Goal: Communication & Community: Share content

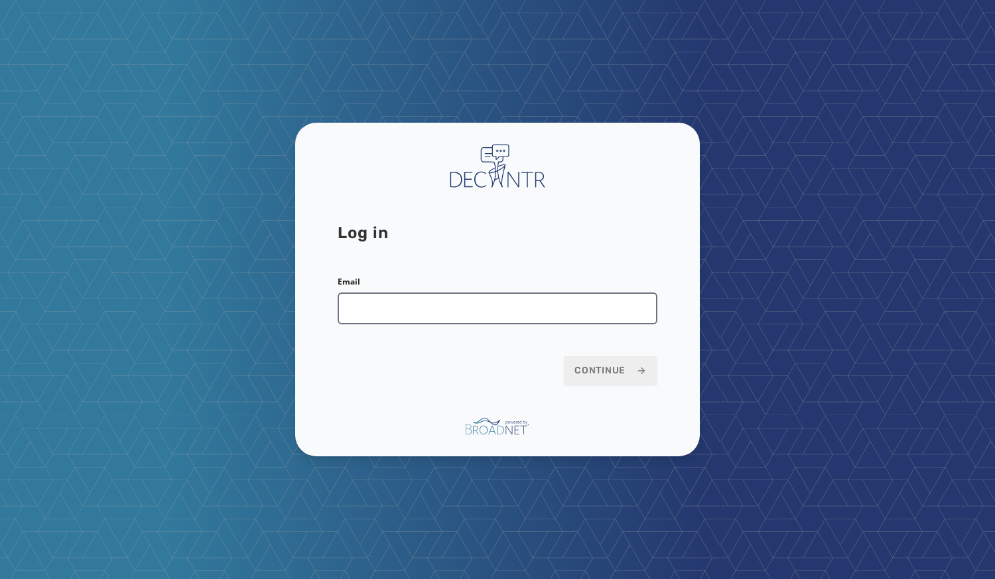
click at [420, 297] on input "Email" at bounding box center [498, 309] width 320 height 32
type input "**********"
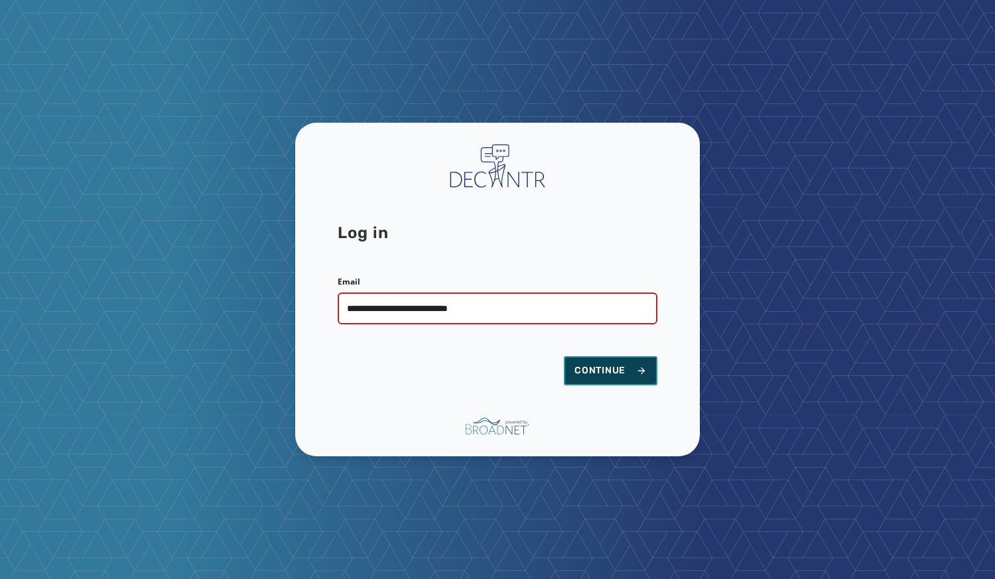
click at [594, 367] on span "Continue" at bounding box center [610, 370] width 72 height 13
click at [602, 372] on span "Continue" at bounding box center [610, 370] width 72 height 13
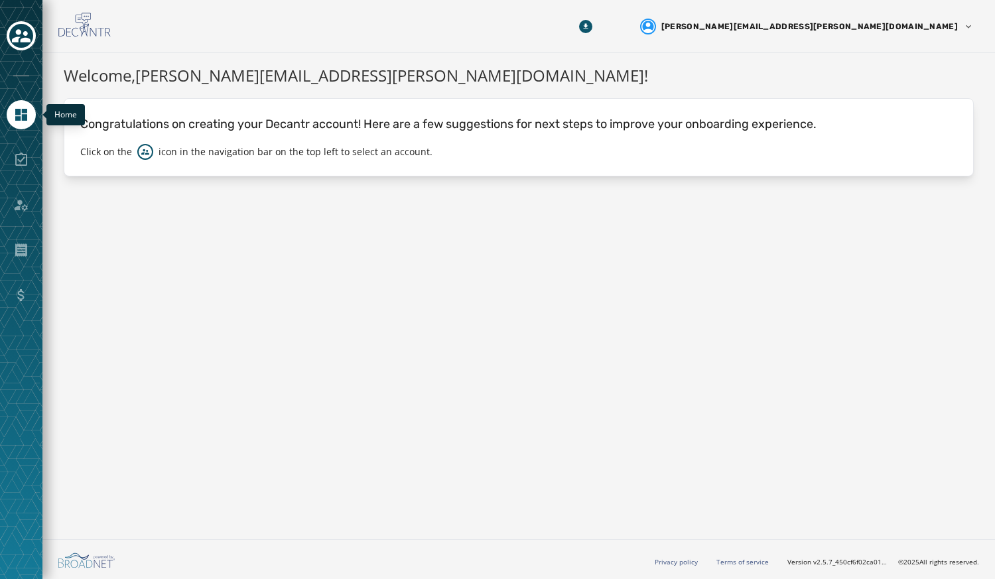
click at [25, 124] on link "Navigate to Home" at bounding box center [21, 114] width 29 height 29
click at [22, 31] on icon "Toggle account select drawer" at bounding box center [21, 36] width 19 height 19
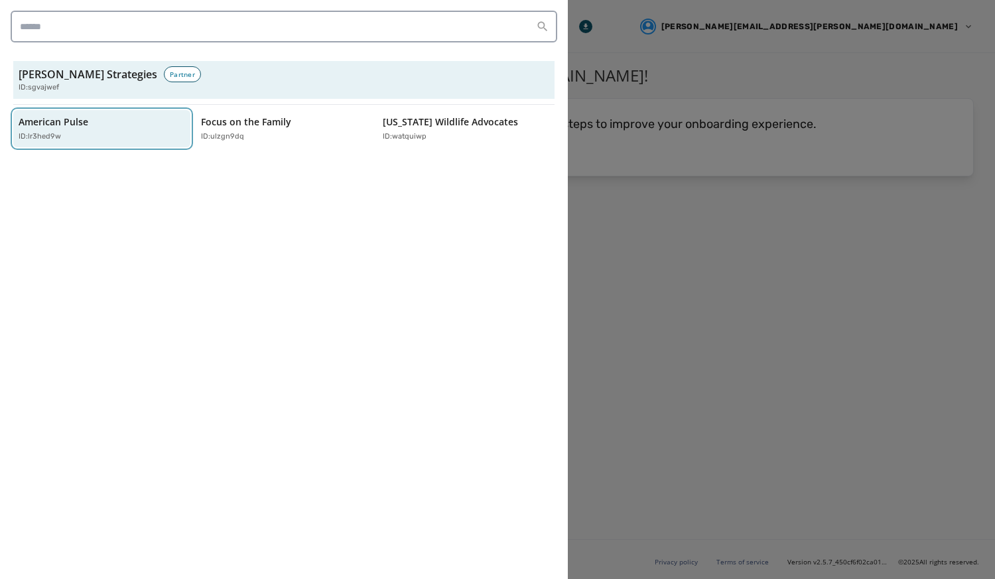
click at [32, 124] on p "American Pulse" at bounding box center [54, 121] width 70 height 13
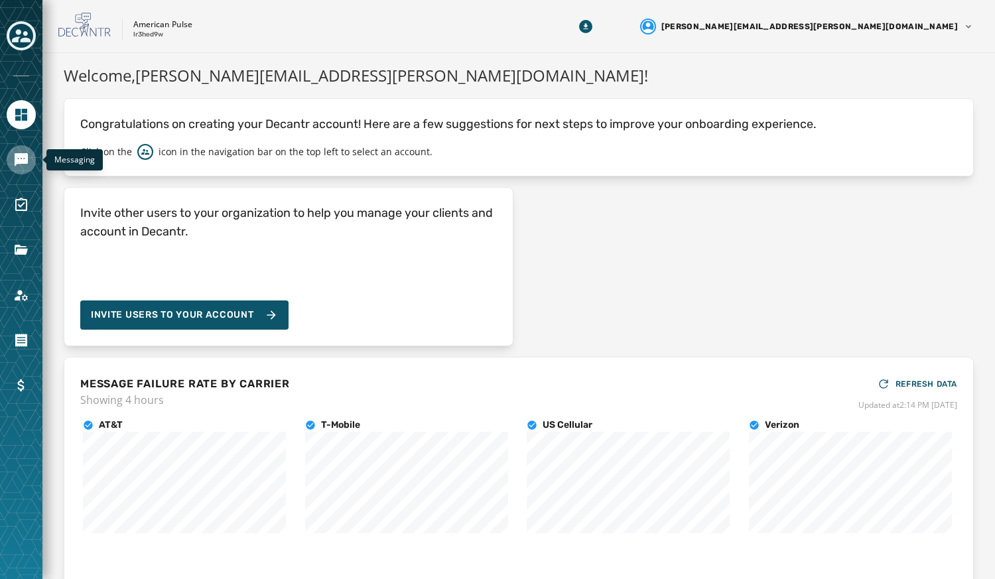
click at [26, 159] on icon "Navigate to Messaging" at bounding box center [21, 159] width 13 height 13
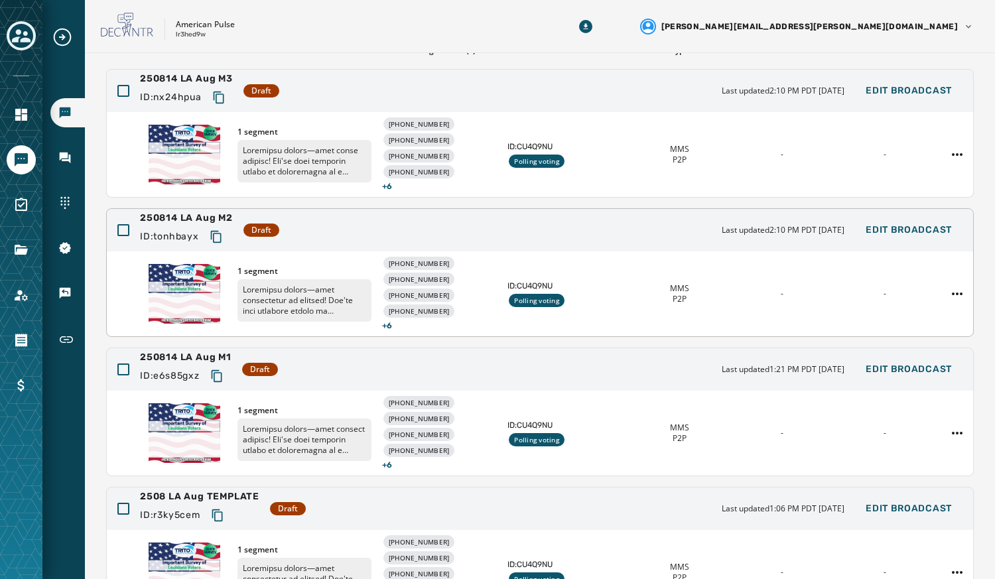
scroll to position [117, 0]
click at [904, 370] on span "Edit Broadcast" at bounding box center [909, 368] width 86 height 11
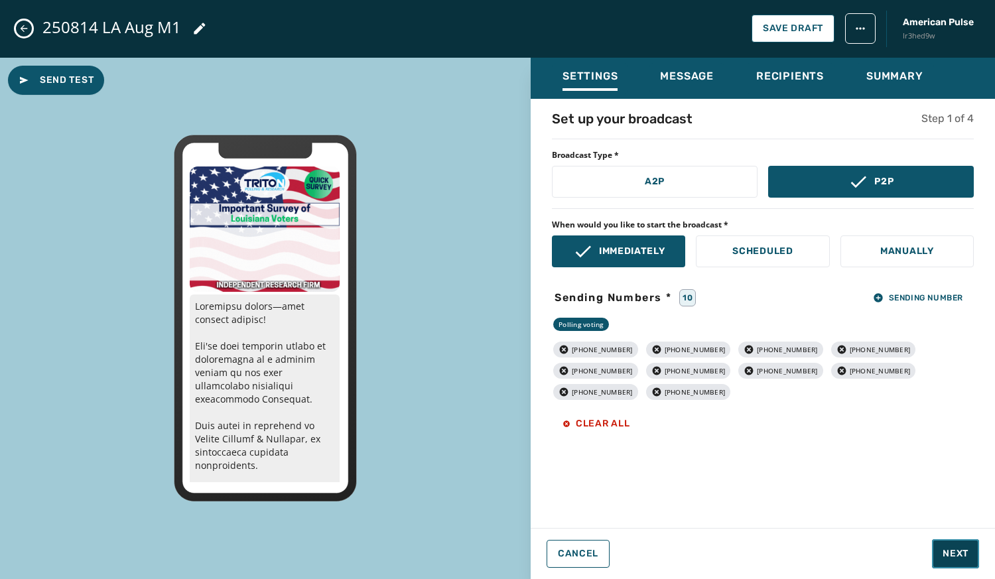
click at [955, 551] on span "Next" at bounding box center [956, 553] width 26 height 13
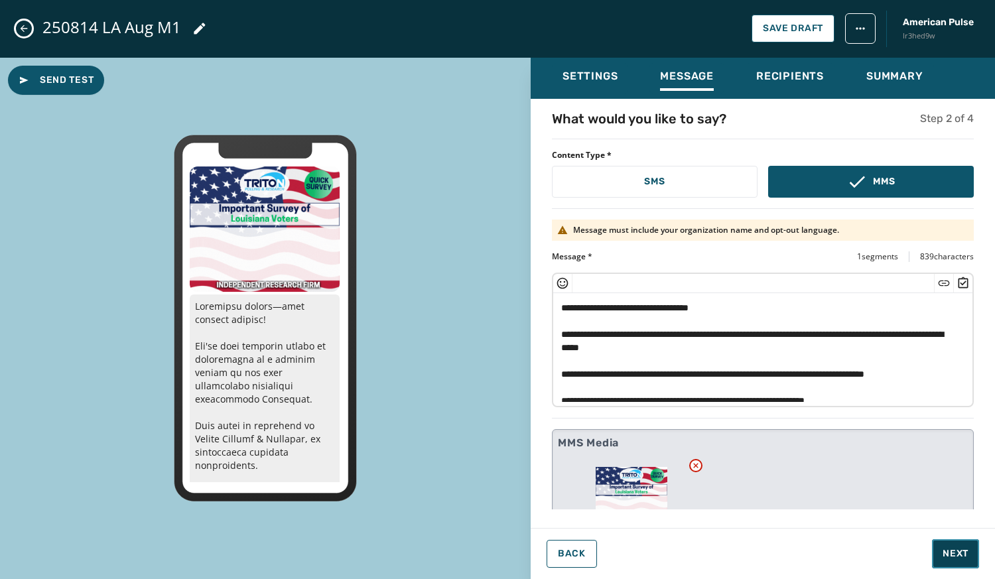
click at [955, 551] on span "Next" at bounding box center [956, 553] width 26 height 13
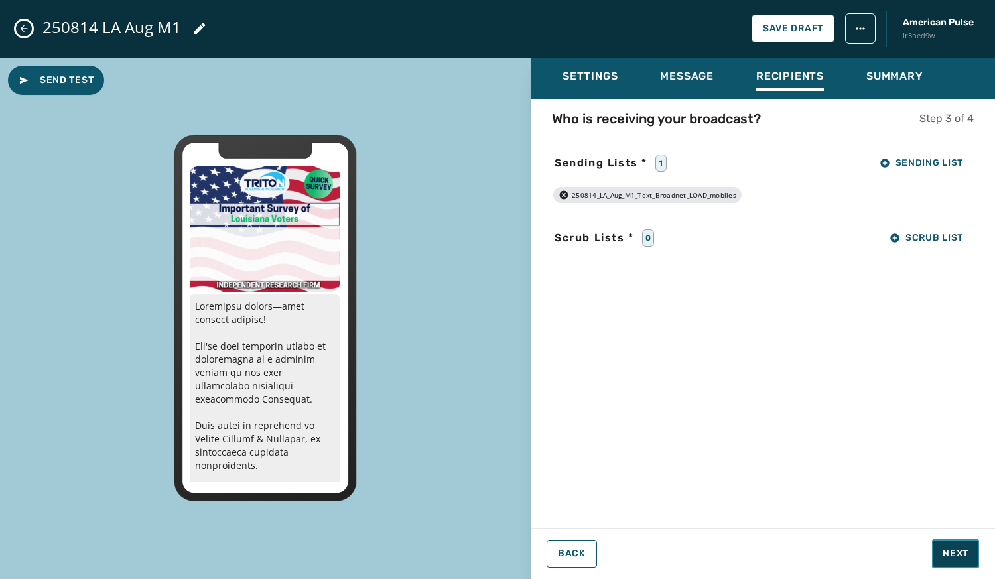
click at [955, 551] on span "Next" at bounding box center [956, 553] width 26 height 13
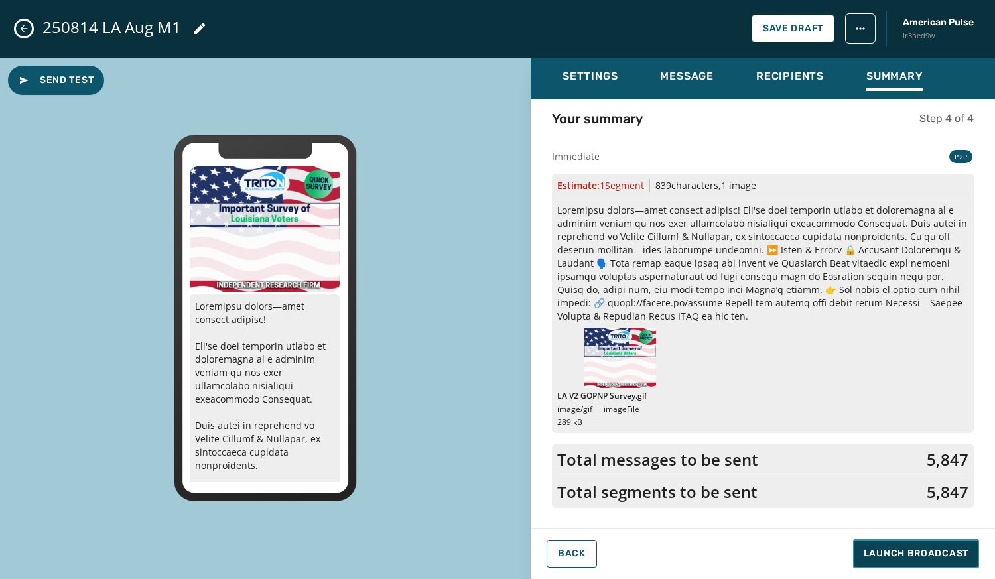
click at [955, 551] on span "Launch Broadcast" at bounding box center [916, 553] width 105 height 13
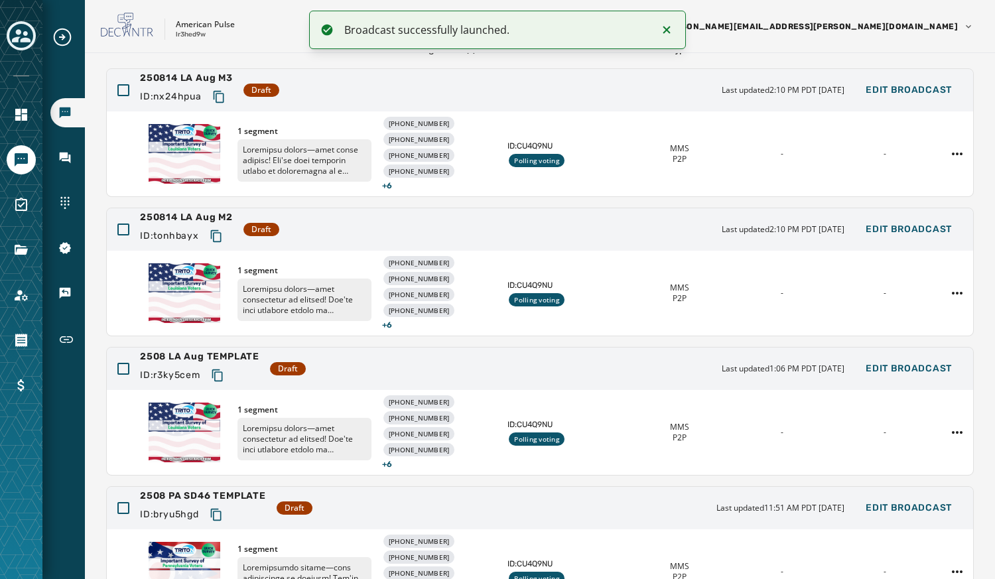
scroll to position [0, 0]
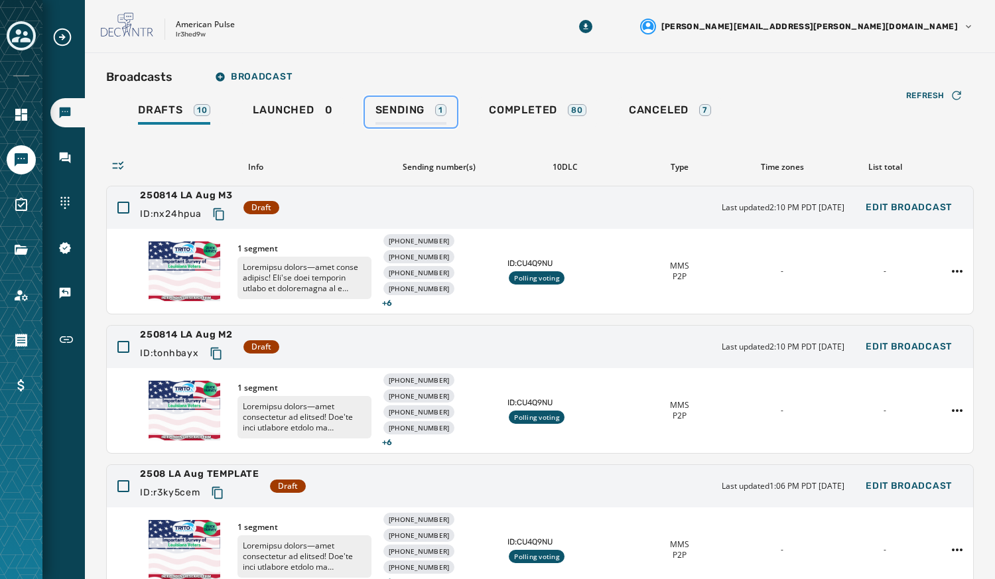
click at [396, 113] on span "Sending" at bounding box center [400, 109] width 50 height 13
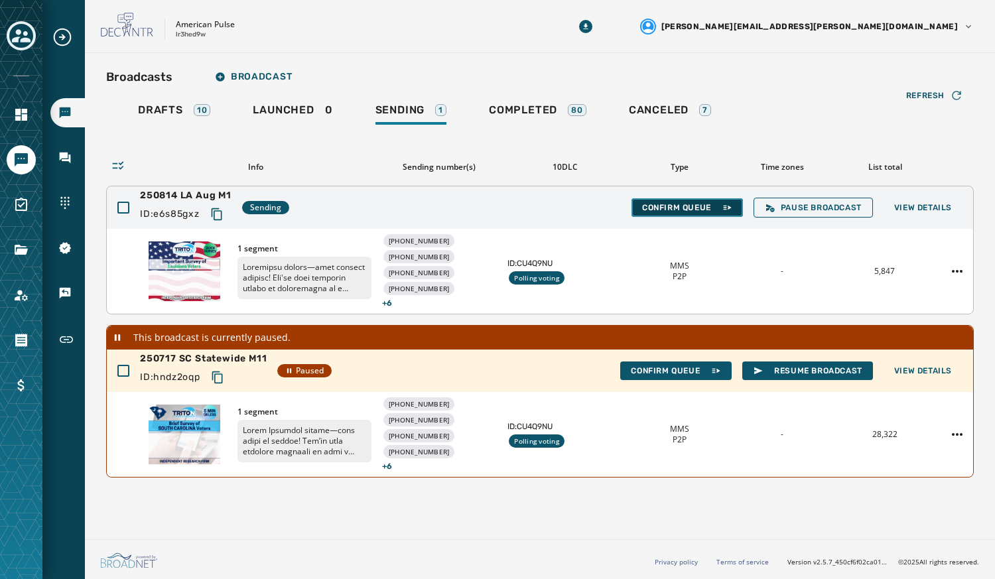
click at [697, 212] on span "Confirm Queue" at bounding box center [687, 207] width 90 height 11
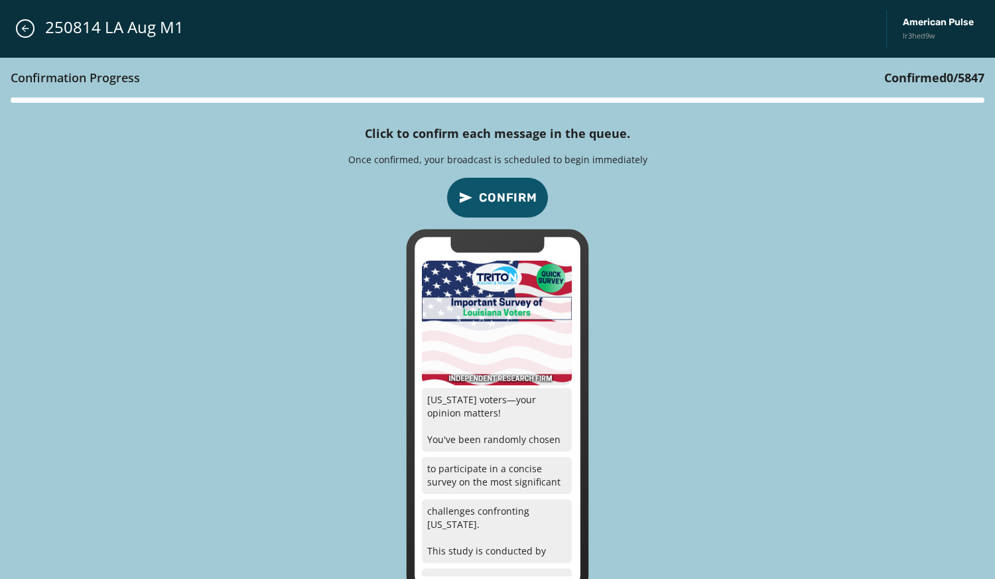
click at [491, 200] on span "Confirm" at bounding box center [508, 197] width 58 height 19
click at [481, 184] on button "Confirm" at bounding box center [497, 197] width 102 height 41
click at [474, 186] on button "Confirm" at bounding box center [497, 197] width 102 height 41
click at [473, 190] on icon "confirm-p2p-message-button" at bounding box center [466, 198] width 16 height 16
click at [474, 184] on button "Confirm" at bounding box center [497, 197] width 102 height 41
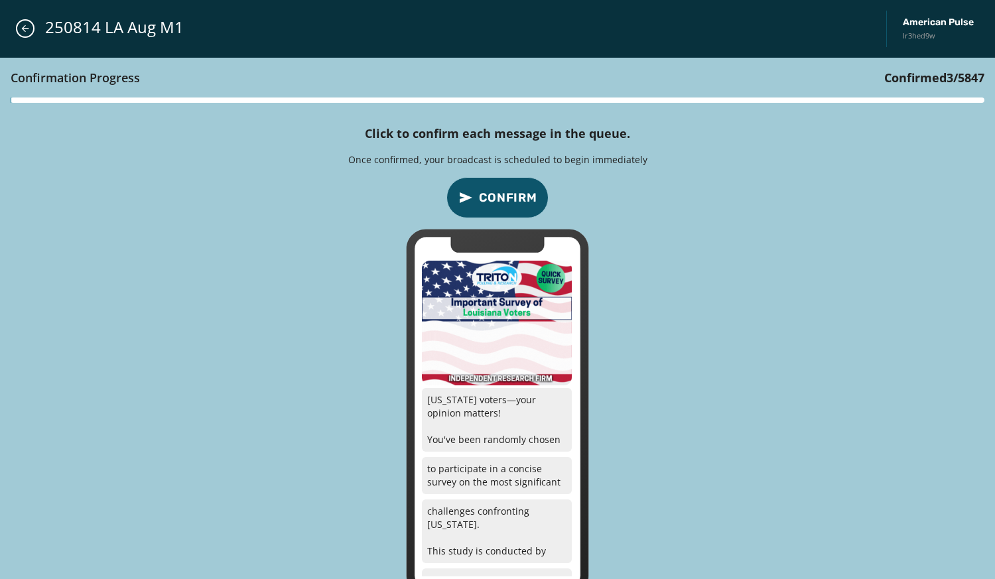
click at [481, 188] on button "Confirm" at bounding box center [497, 197] width 102 height 41
click at [478, 188] on button "Confirm" at bounding box center [497, 197] width 102 height 41
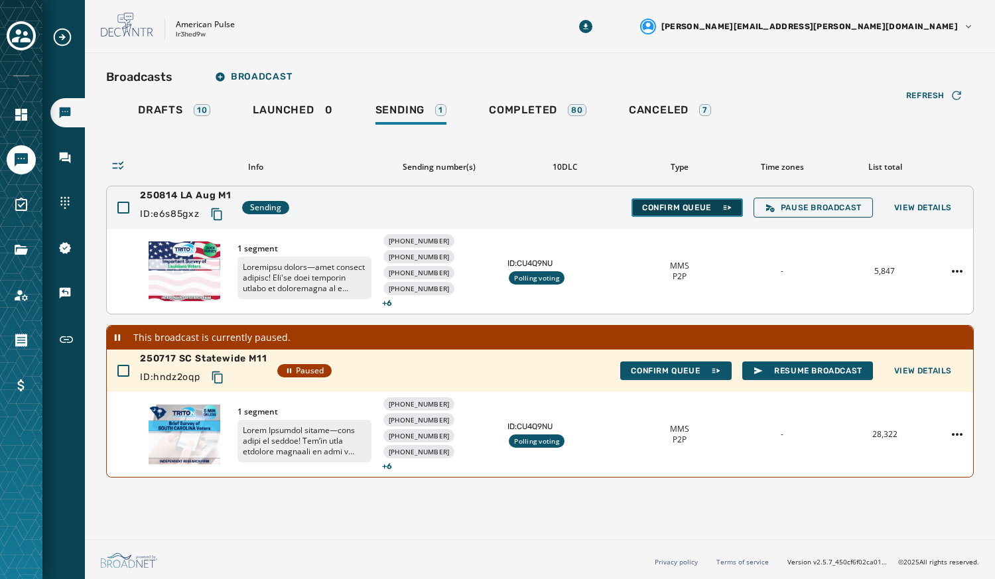
click at [700, 204] on span "Confirm Queue" at bounding box center [687, 207] width 90 height 11
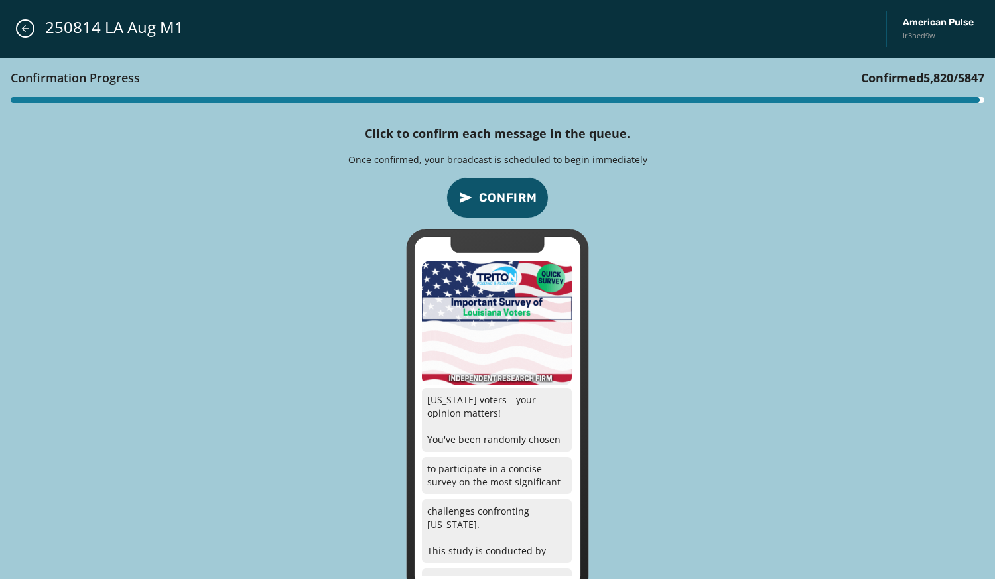
click at [493, 206] on span "Confirm" at bounding box center [508, 197] width 58 height 19
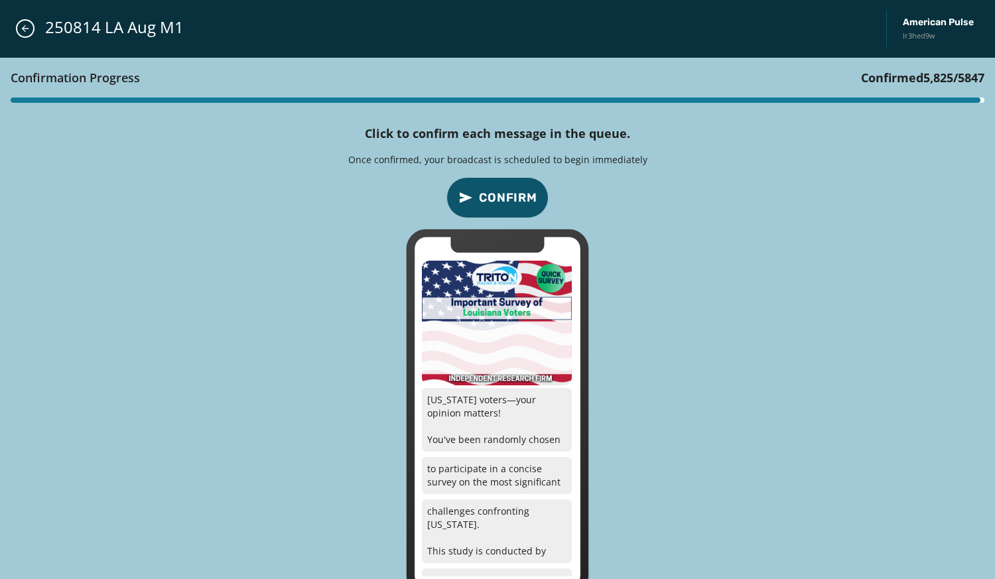
click at [493, 206] on span "Confirm" at bounding box center [508, 197] width 58 height 19
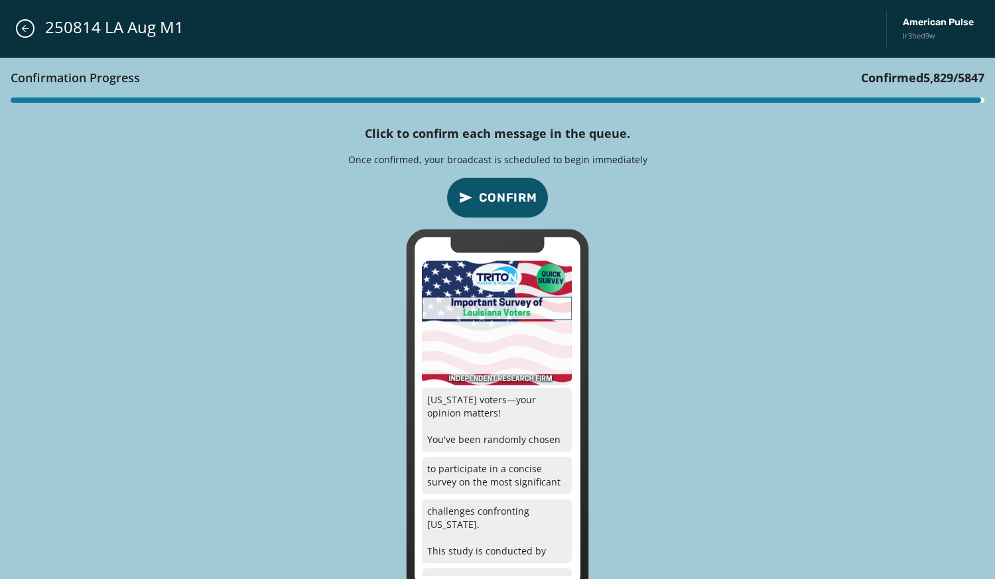
click at [493, 206] on span "Confirm" at bounding box center [508, 197] width 58 height 19
click at [475, 213] on button "Confirm" at bounding box center [497, 197] width 102 height 41
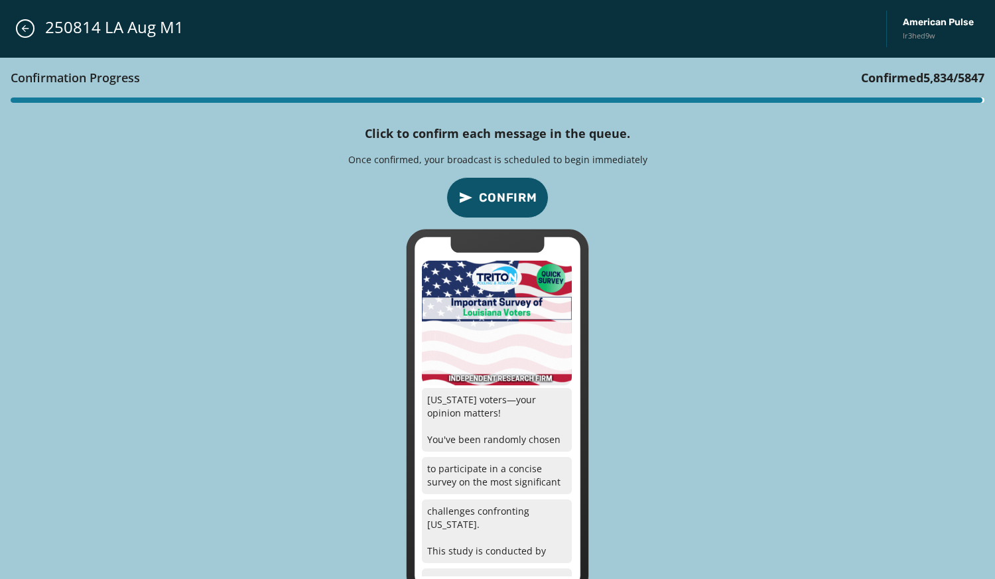
click at [475, 213] on button "Confirm" at bounding box center [497, 197] width 102 height 41
click at [448, 214] on div "Confirmation Progress Confirmed 5,836 / 5847 Click to confirm each message in t…" at bounding box center [497, 327] width 995 height 538
click at [473, 206] on button "Confirm" at bounding box center [497, 197] width 102 height 41
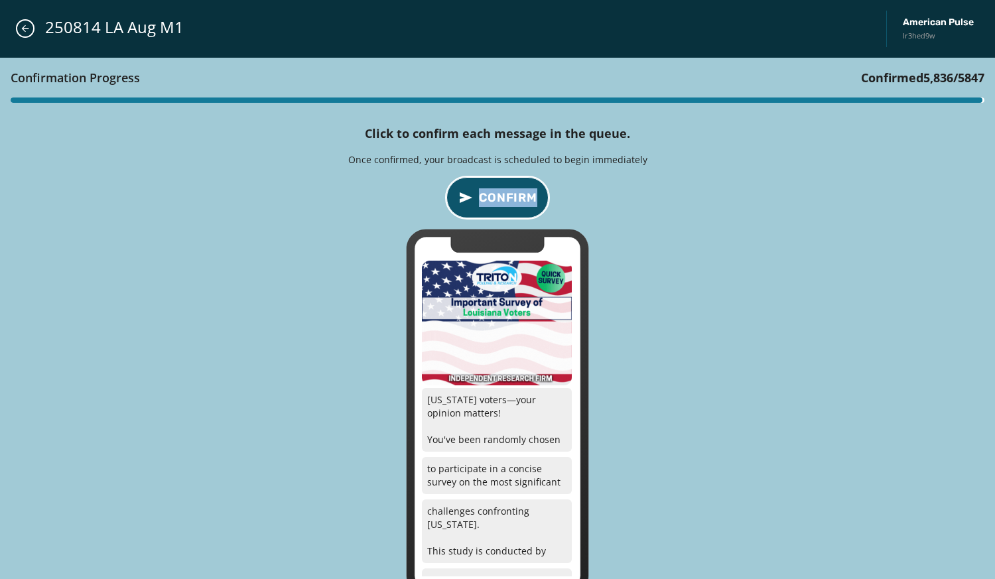
click at [473, 206] on button "Confirm" at bounding box center [497, 197] width 102 height 41
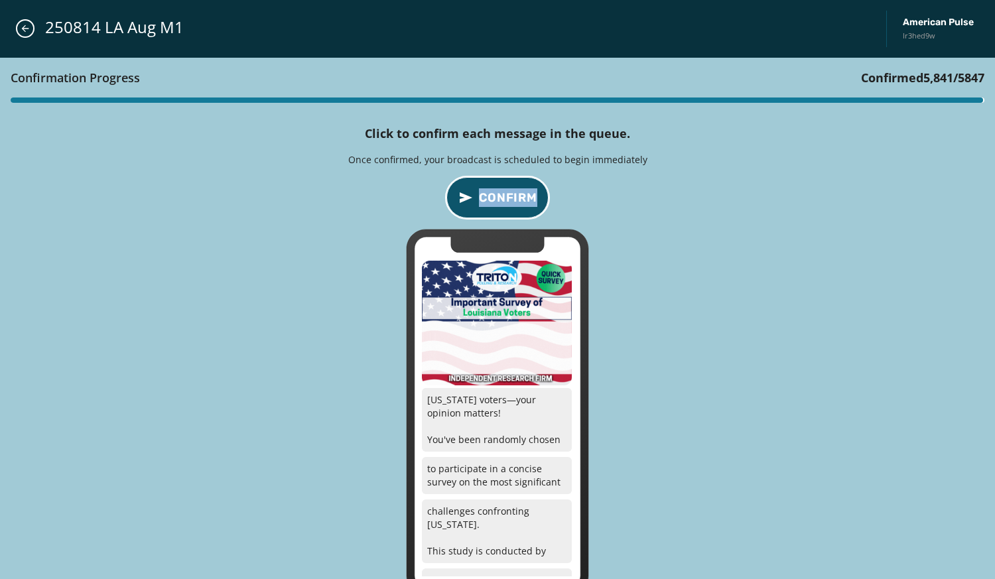
click at [473, 206] on button "Confirm" at bounding box center [497, 197] width 102 height 41
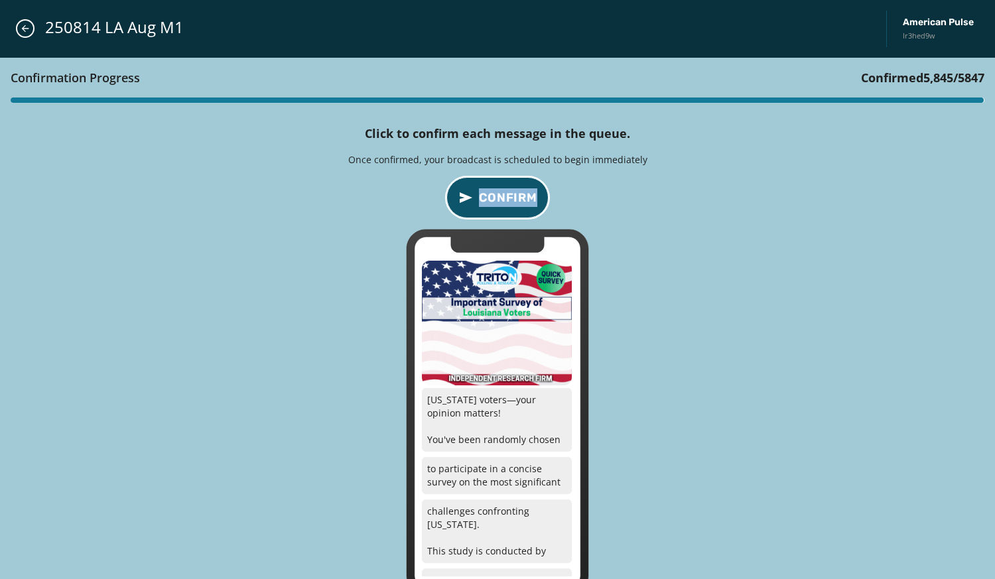
click at [473, 206] on button "Confirm" at bounding box center [497, 197] width 102 height 41
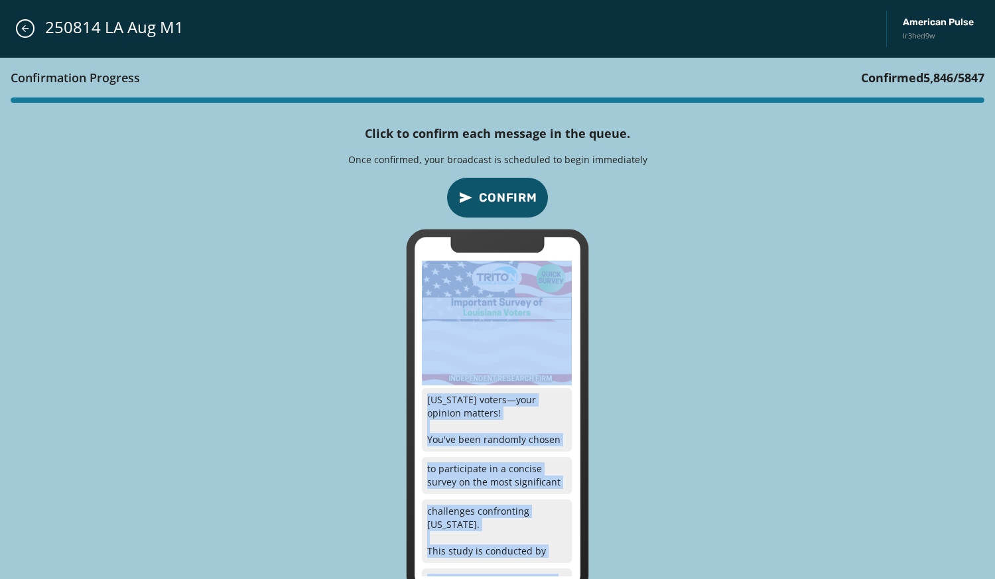
click at [473, 229] on icon at bounding box center [498, 411] width 182 height 365
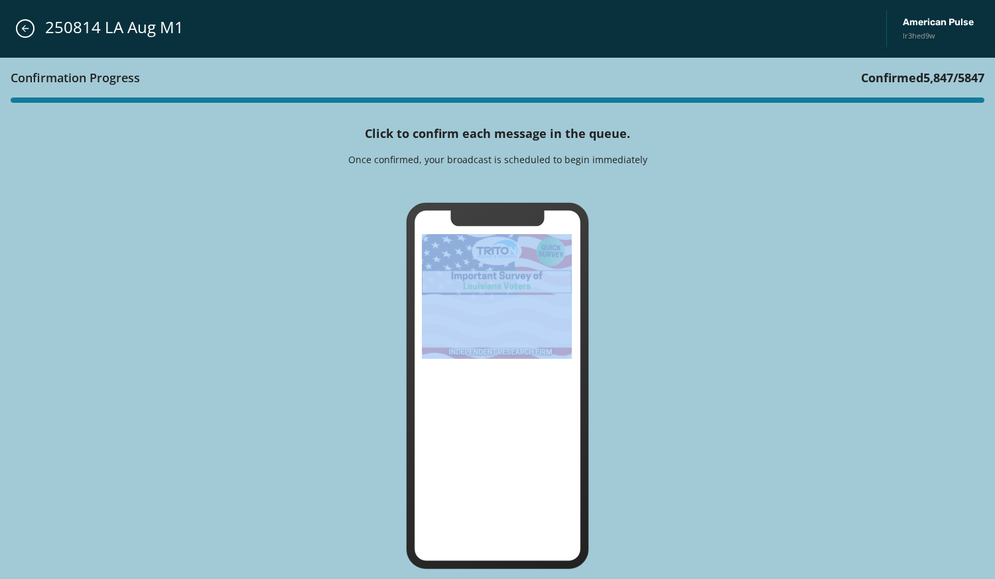
click at [473, 206] on icon at bounding box center [498, 385] width 182 height 365
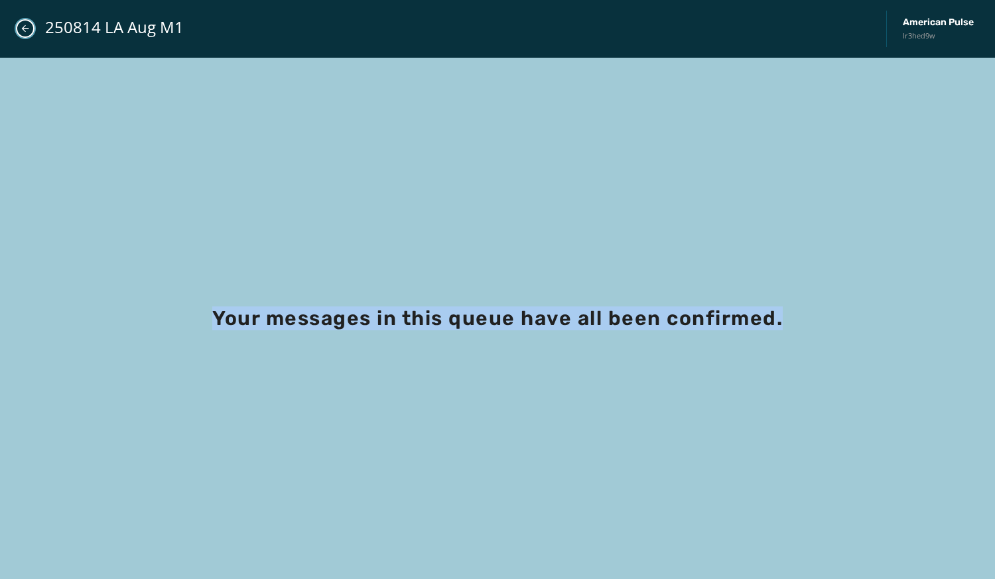
click at [29, 35] on button "Close admin drawer" at bounding box center [25, 28] width 19 height 19
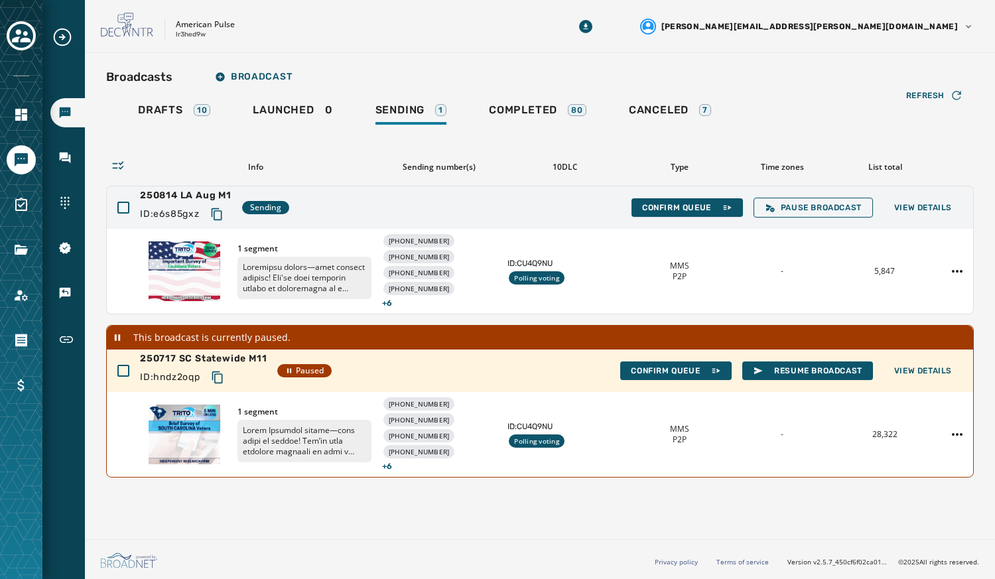
click at [29, 35] on div "Broadcasts Inbox Sending Numbers 10DLC Registration Keywords & Responders Short…" at bounding box center [497, 289] width 995 height 579
click at [156, 105] on span "Drafts" at bounding box center [160, 109] width 45 height 13
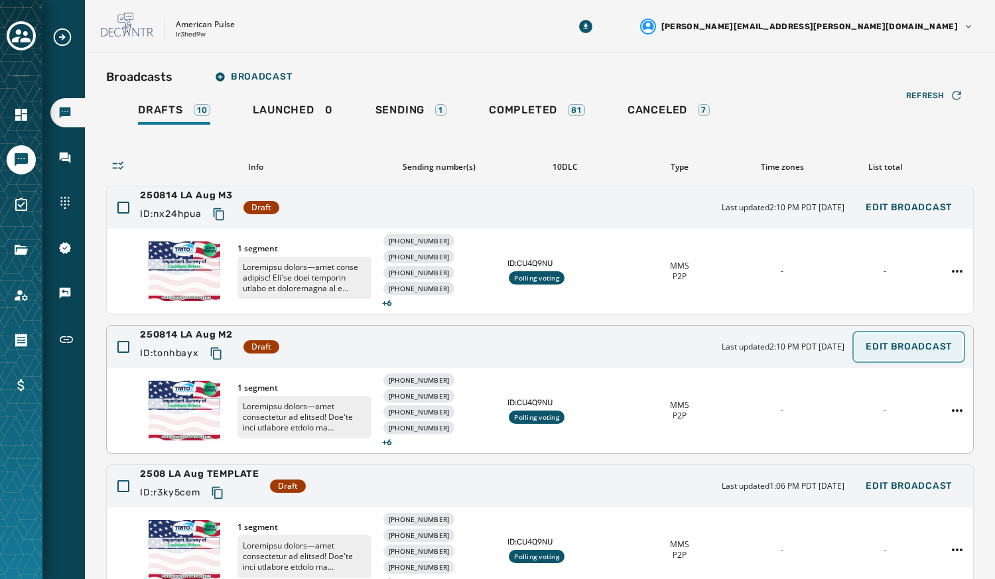
click at [895, 346] on span "Edit Broadcast" at bounding box center [909, 347] width 86 height 11
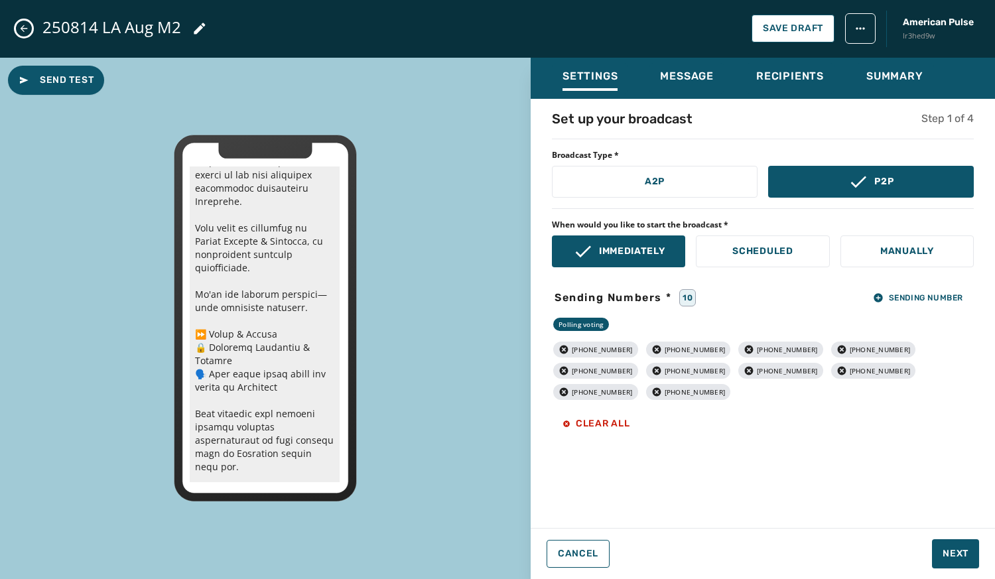
scroll to position [198, 0]
click at [951, 550] on span "Next" at bounding box center [956, 553] width 26 height 13
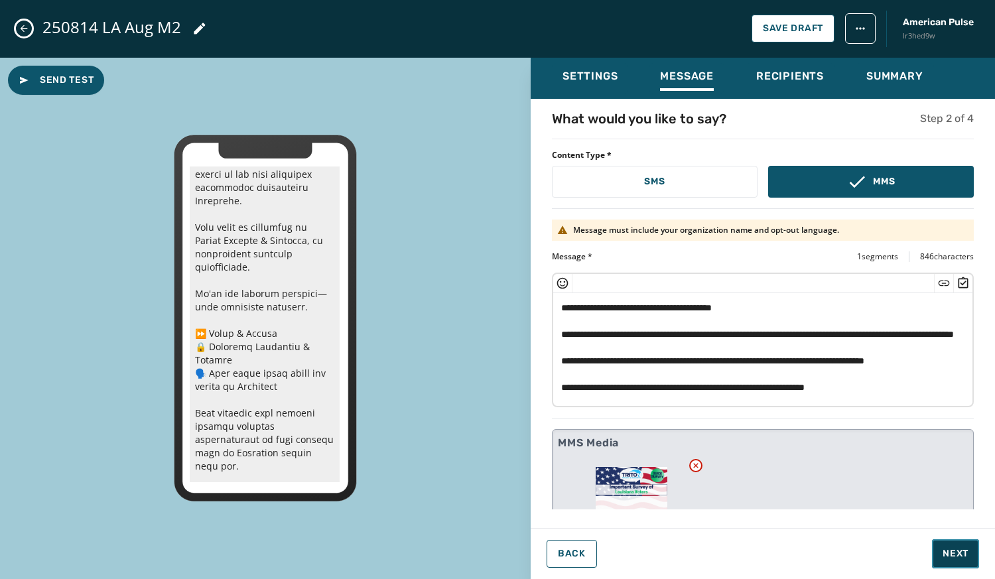
click at [951, 550] on span "Next" at bounding box center [956, 553] width 26 height 13
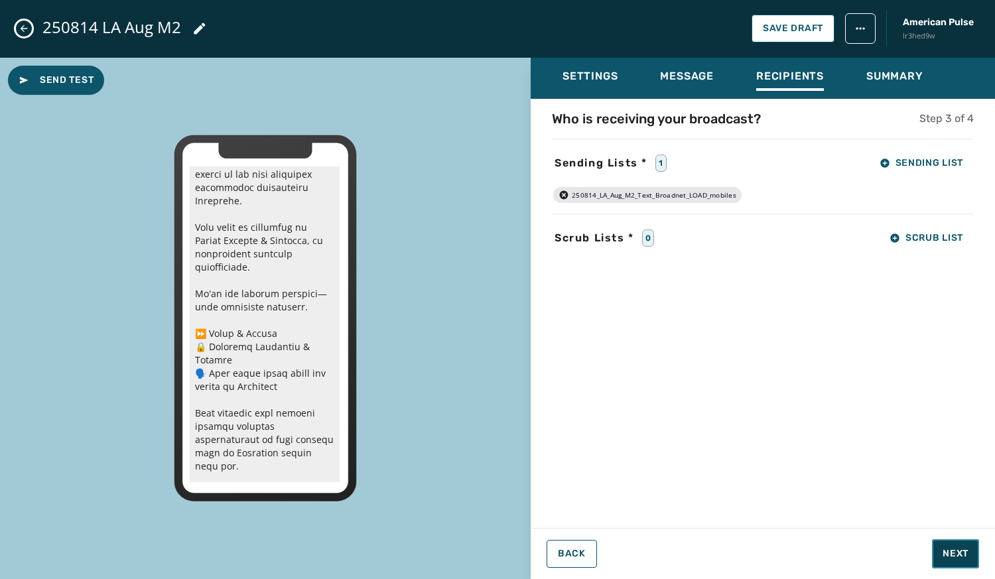
click at [951, 550] on span "Next" at bounding box center [956, 553] width 26 height 13
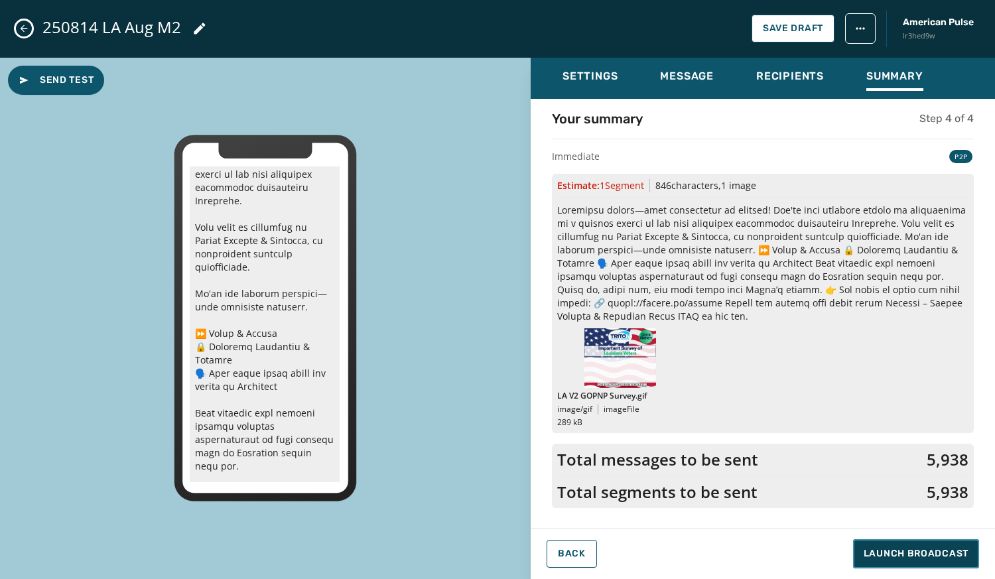
click at [951, 550] on span "Launch Broadcast" at bounding box center [916, 553] width 105 height 13
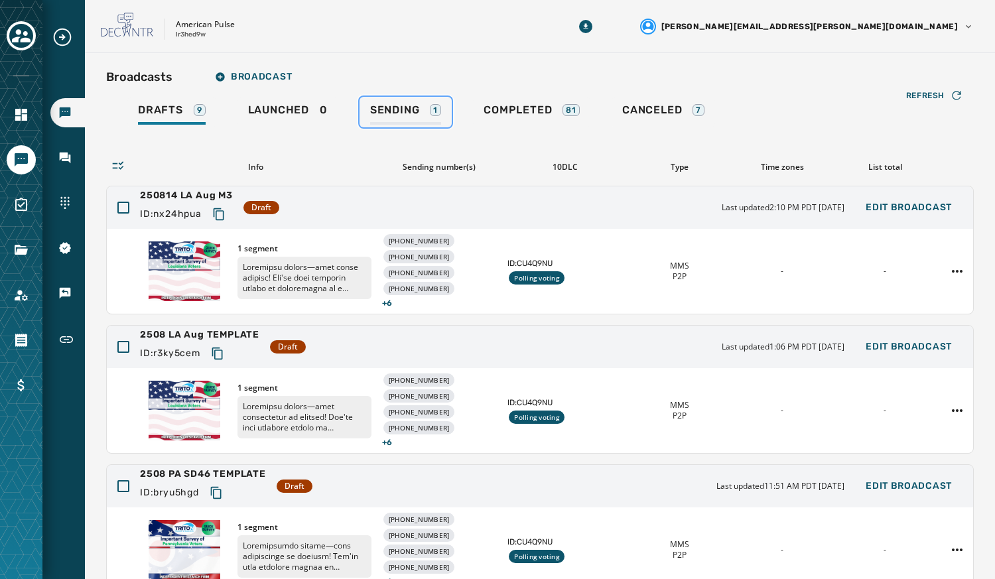
click at [413, 109] on span "Sending" at bounding box center [395, 109] width 50 height 13
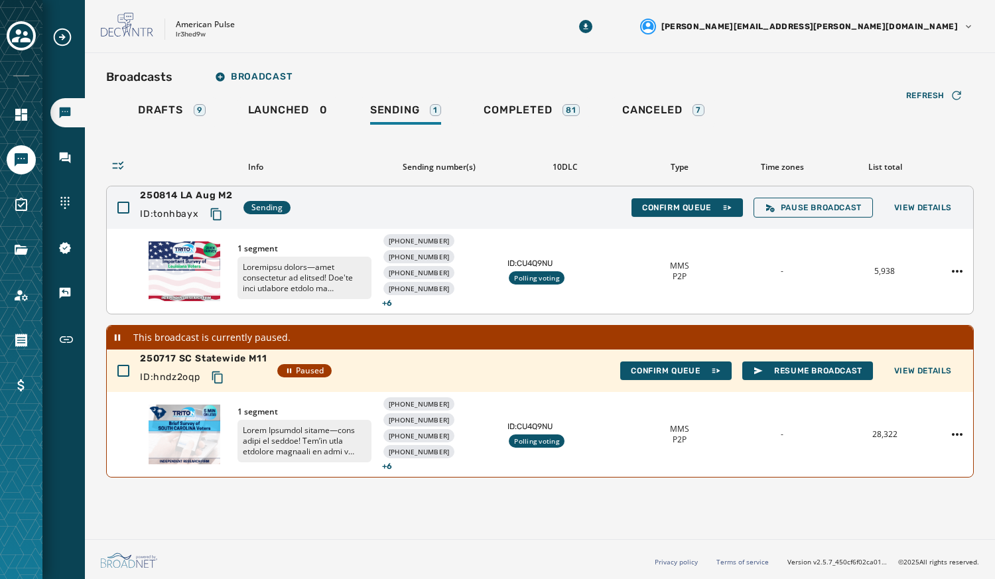
click at [678, 217] on div "250814 LA Aug M2 ID: tonhbayx Sending Confirm Queue Pause Broadcast View Details" at bounding box center [540, 207] width 866 height 42
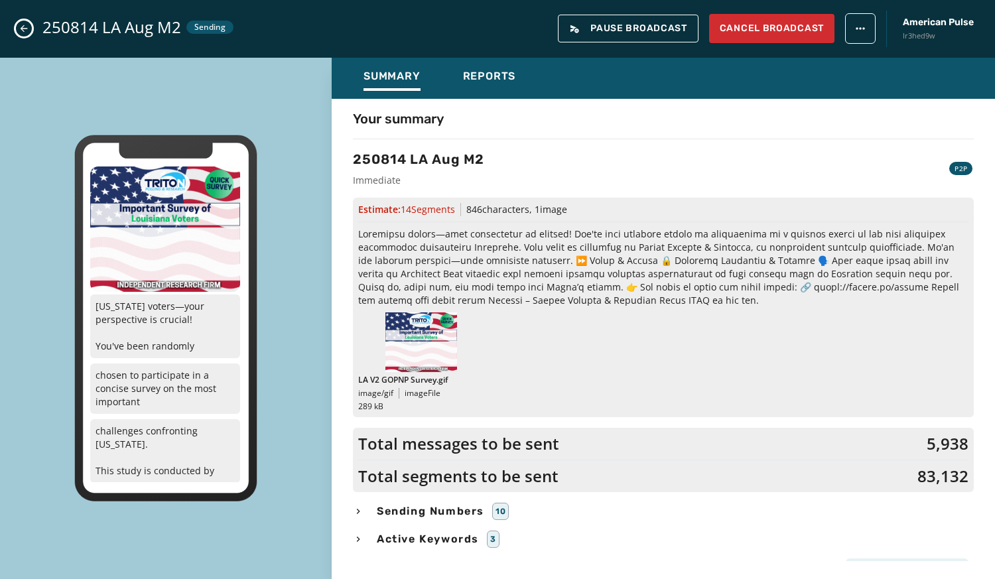
click at [19, 36] on div "250814 LA Aug M2 Sending Pause Broadcast Cancel Broadcast American Pulse lr3hed…" at bounding box center [497, 29] width 995 height 58
click at [27, 32] on icon "Close admin drawer" at bounding box center [24, 28] width 11 height 11
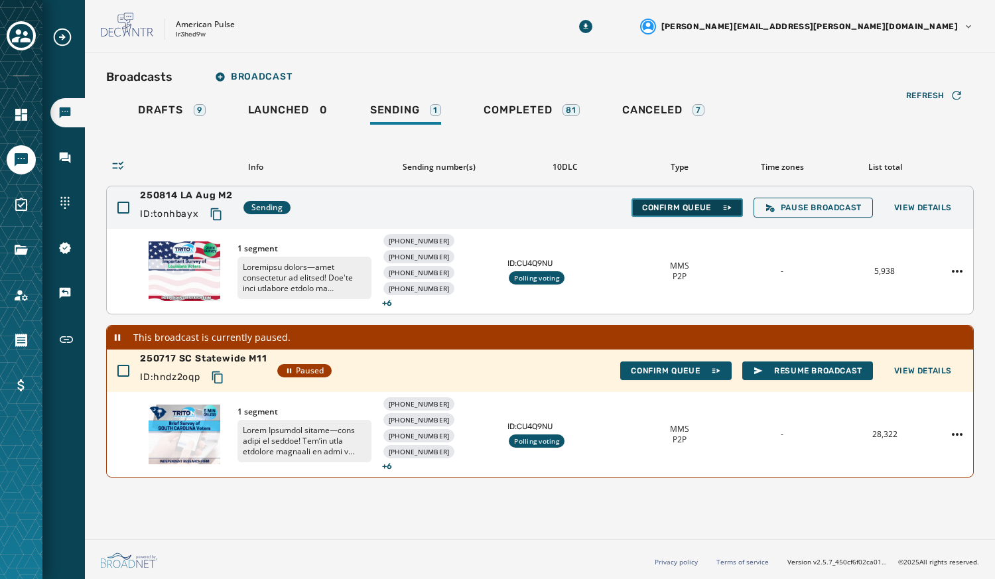
click at [663, 200] on button "Confirm Queue" at bounding box center [686, 207] width 111 height 19
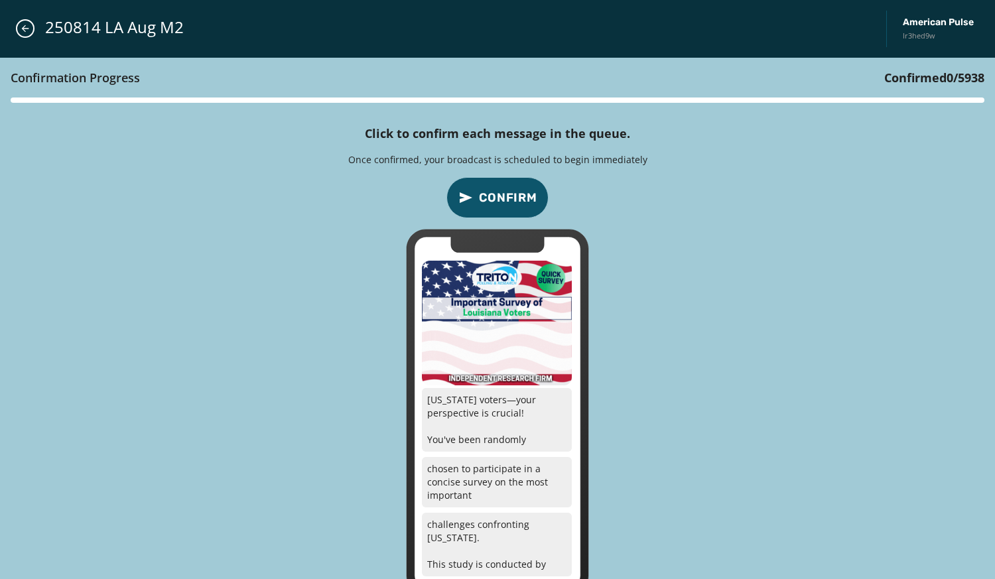
click at [499, 205] on span "Confirm" at bounding box center [508, 197] width 58 height 19
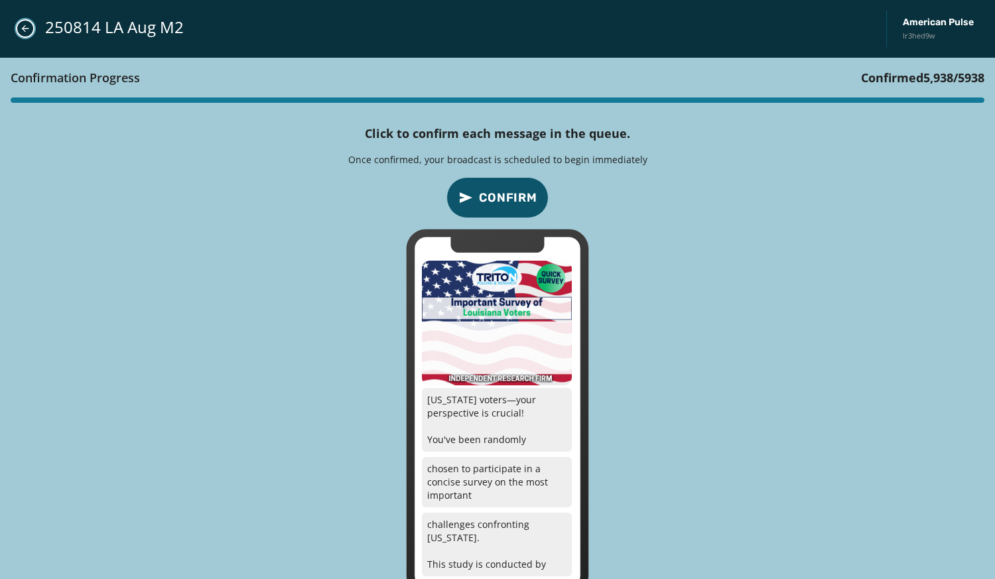
click at [25, 34] on button "Close admin drawer" at bounding box center [25, 28] width 19 height 19
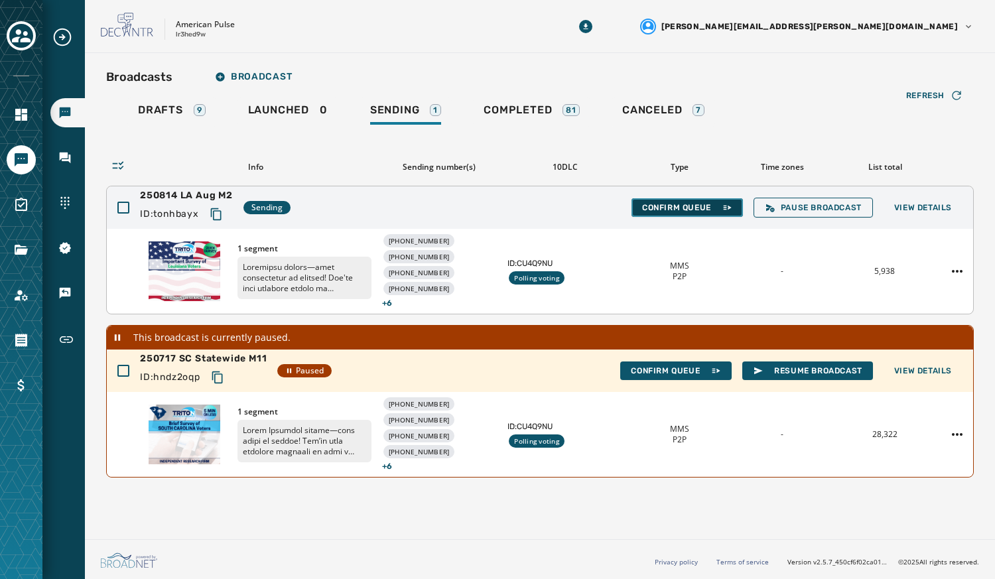
click at [680, 208] on span "Confirm Queue" at bounding box center [687, 207] width 90 height 11
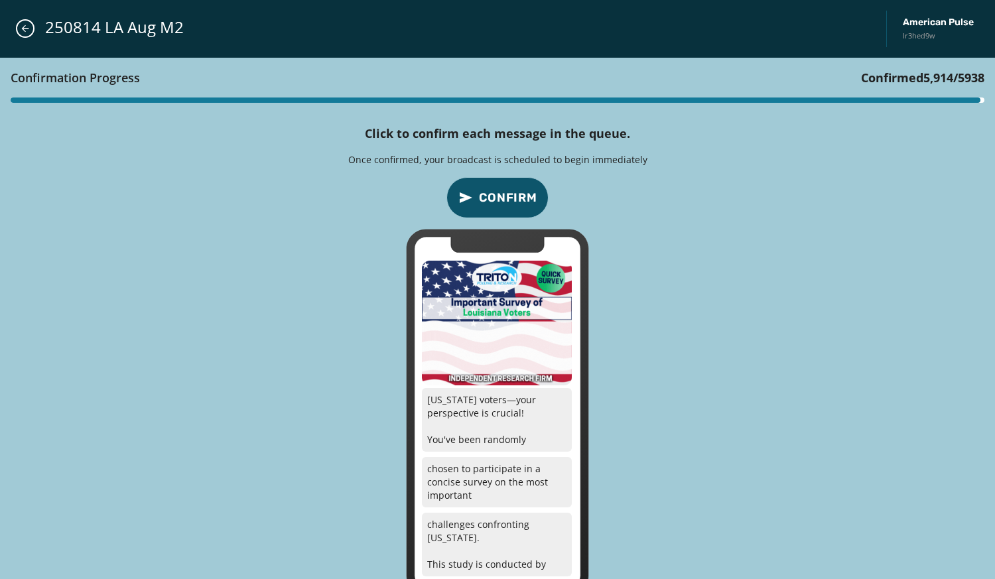
click at [485, 192] on span "Confirm" at bounding box center [508, 197] width 58 height 19
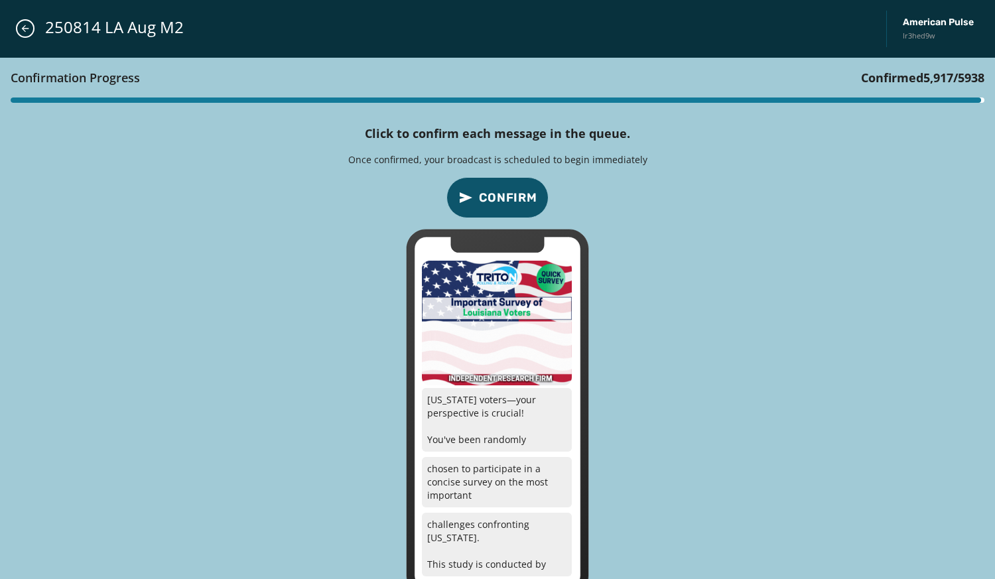
click at [485, 192] on span "Confirm" at bounding box center [508, 197] width 58 height 19
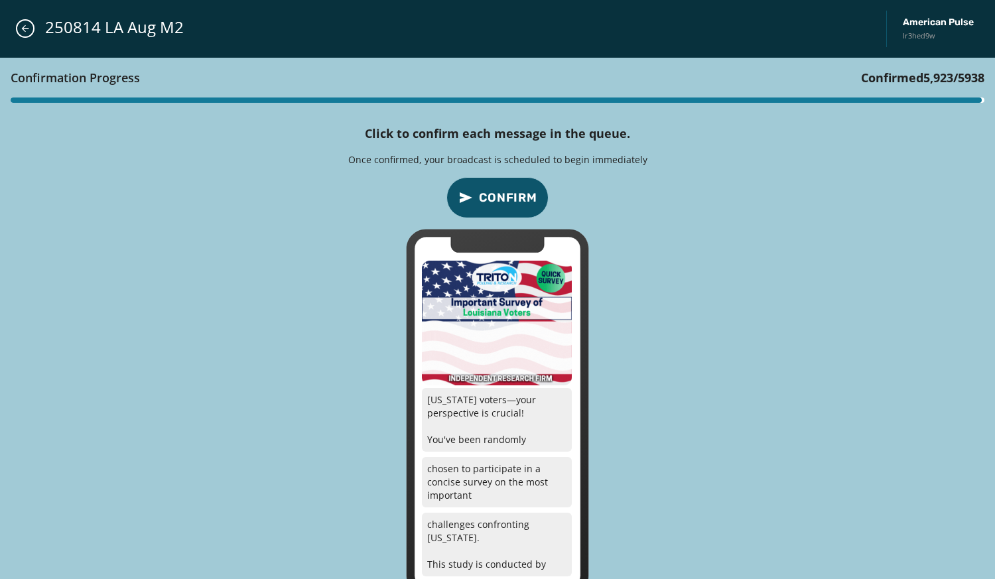
click at [485, 192] on span "Confirm" at bounding box center [508, 197] width 58 height 19
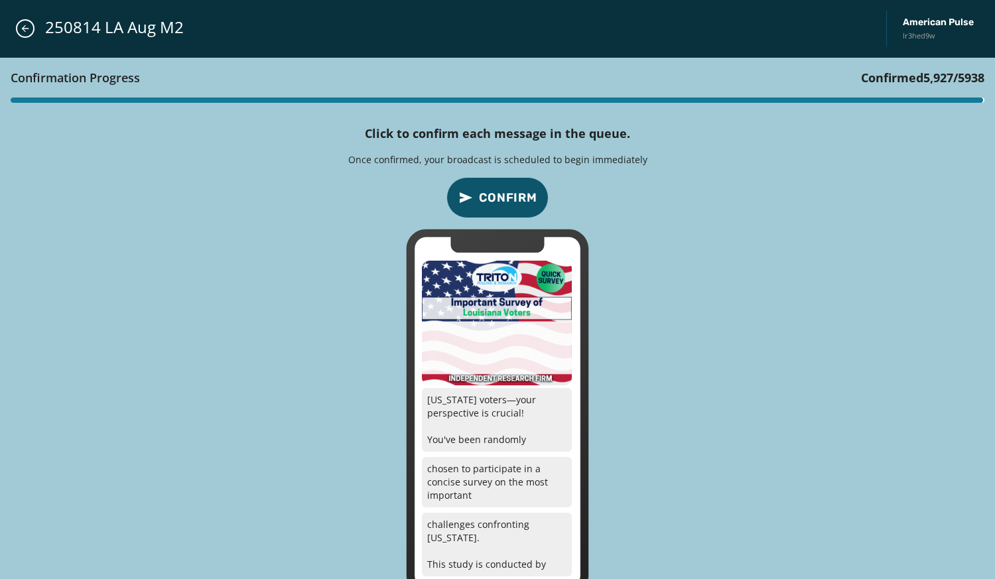
click at [485, 192] on span "Confirm" at bounding box center [508, 197] width 58 height 19
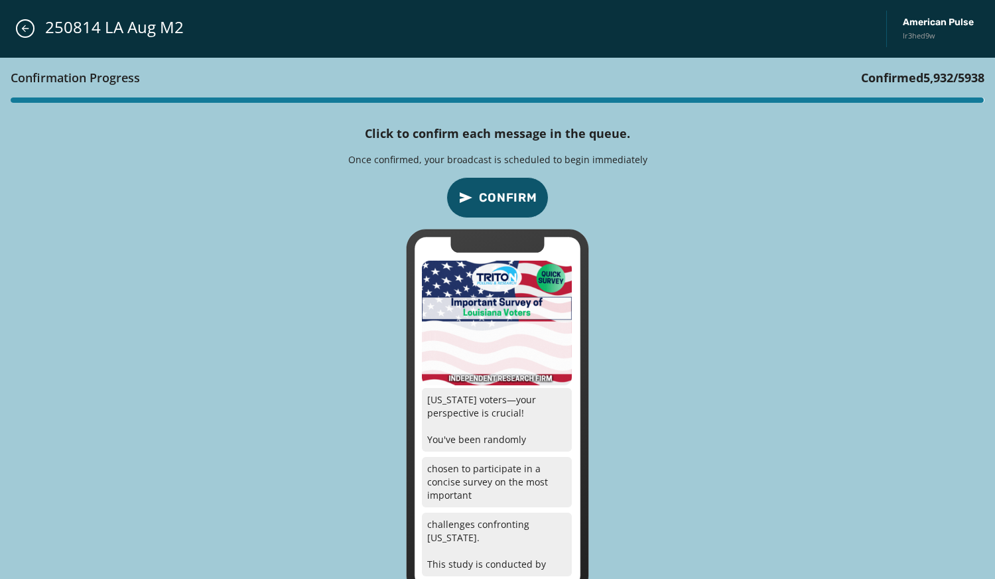
drag, startPoint x: 485, startPoint y: 192, endPoint x: 495, endPoint y: 228, distance: 37.2
click at [495, 228] on div "Confirmation Progress Confirmed 5,932 / 5938 Click to confirm each message in t…" at bounding box center [497, 327] width 995 height 538
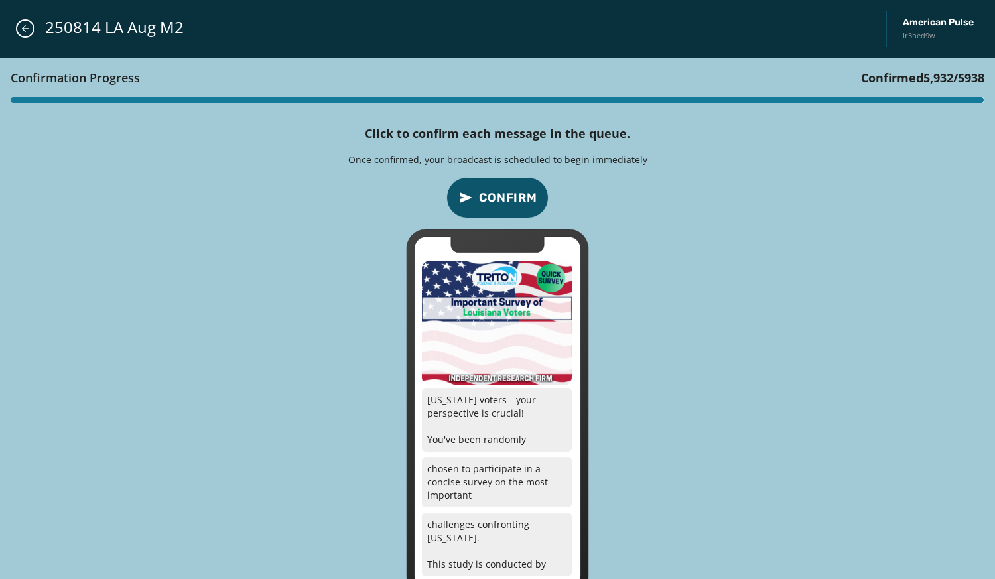
click at [495, 228] on div "Confirmation Progress Confirmed 5,932 / 5938 Click to confirm each message in t…" at bounding box center [497, 327] width 995 height 538
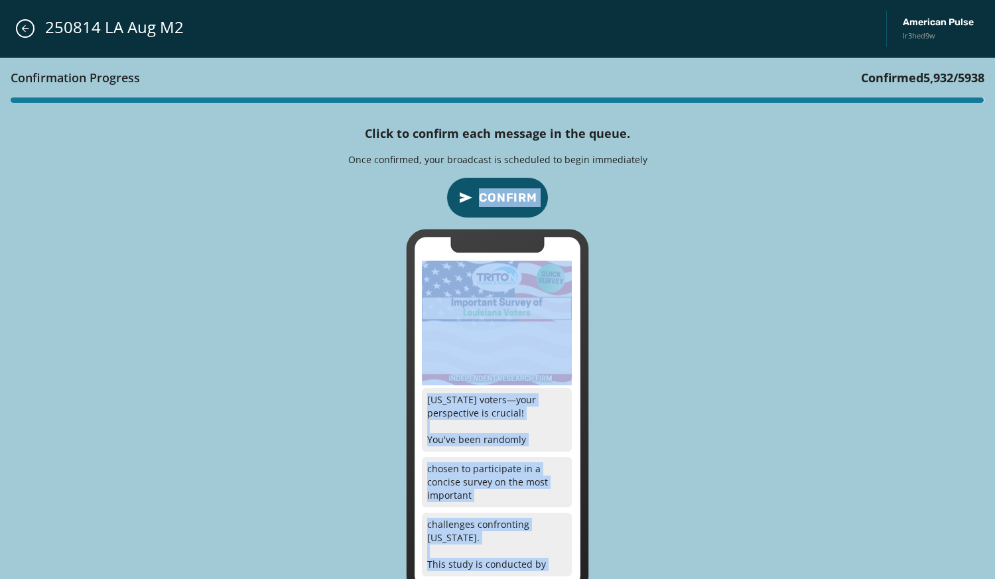
drag, startPoint x: 495, startPoint y: 228, endPoint x: 504, endPoint y: 197, distance: 31.9
click at [504, 197] on div "Confirmation Progress Confirmed 5,932 / 5938 Click to confirm each message in t…" at bounding box center [497, 327] width 995 height 538
click at [504, 197] on span "Confirm" at bounding box center [508, 197] width 58 height 19
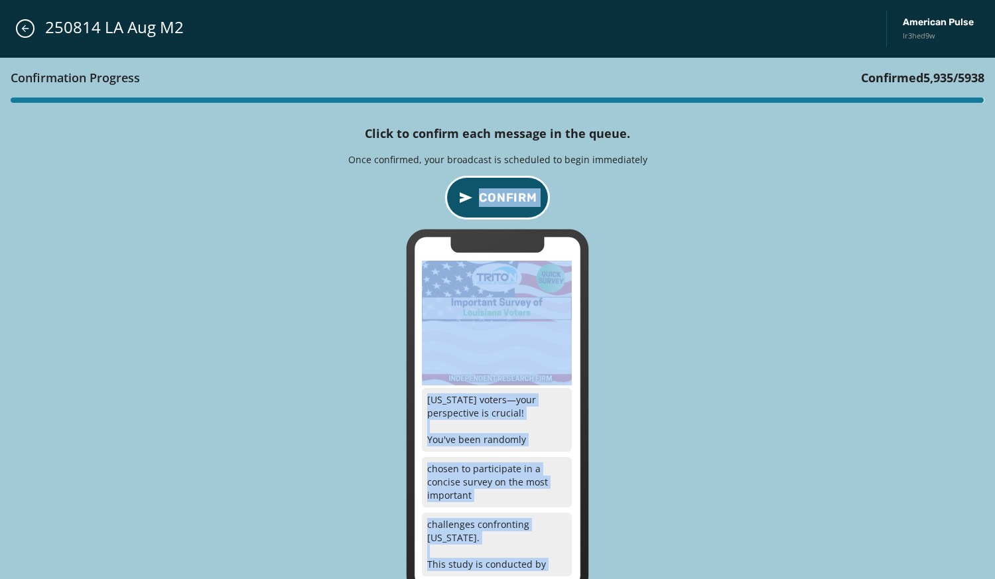
click at [504, 197] on span "Confirm" at bounding box center [508, 197] width 58 height 19
drag, startPoint x: 504, startPoint y: 197, endPoint x: 484, endPoint y: 191, distance: 21.4
click at [484, 191] on span "Confirm" at bounding box center [508, 197] width 58 height 19
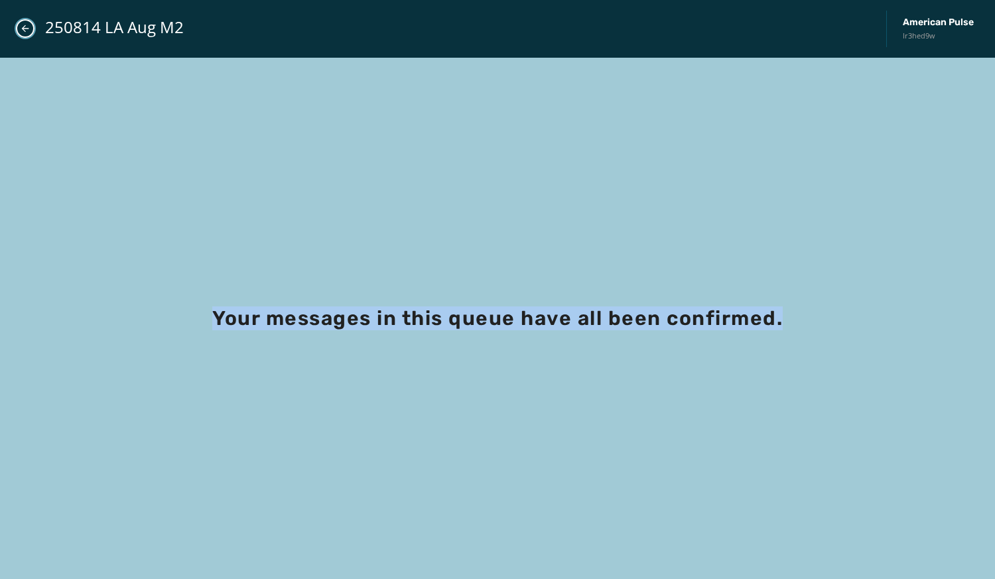
click at [29, 29] on icon "Close admin drawer" at bounding box center [25, 28] width 11 height 11
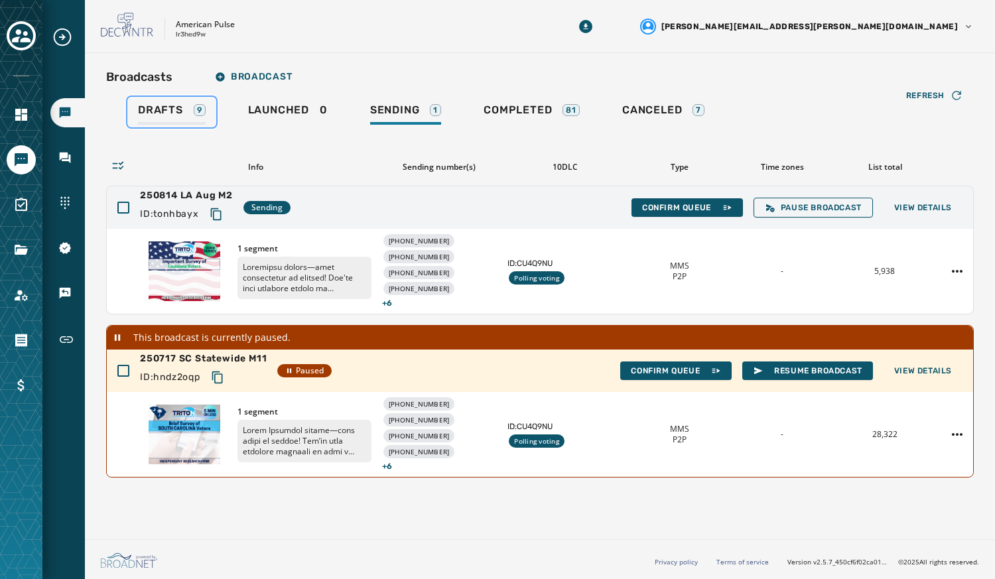
click at [166, 115] on span "Drafts" at bounding box center [160, 109] width 45 height 13
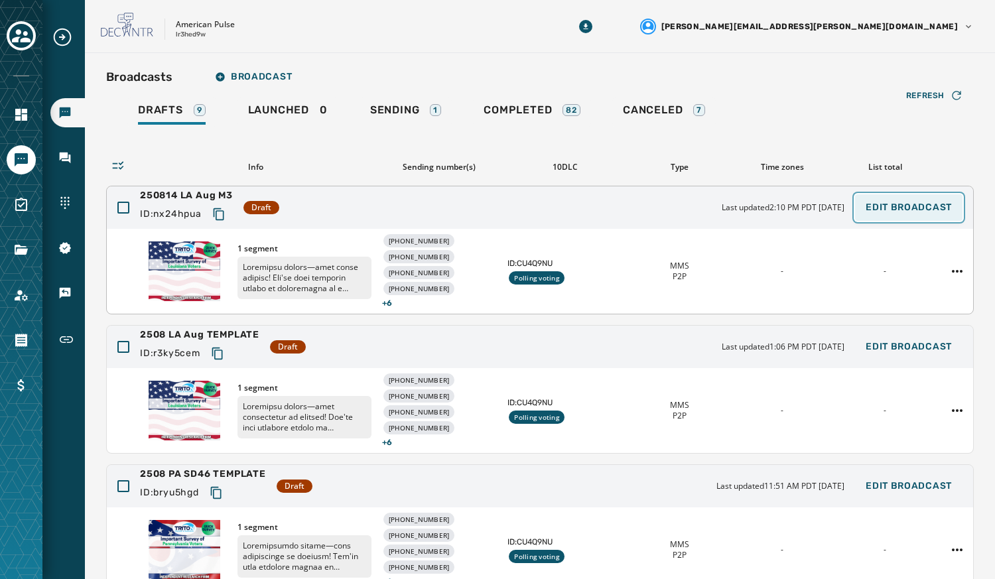
click at [908, 200] on button "Edit Broadcast" at bounding box center [908, 207] width 107 height 27
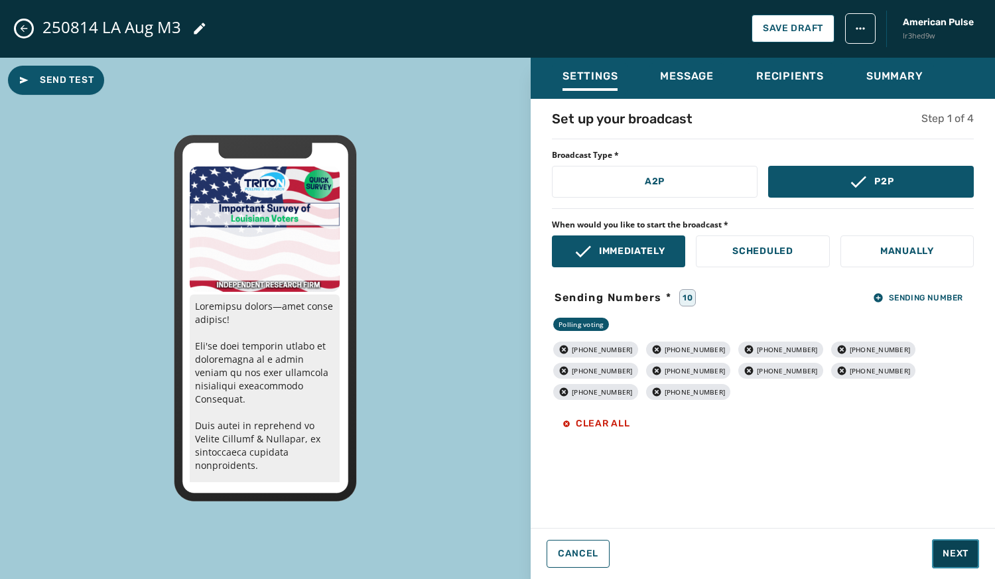
click at [960, 551] on span "Next" at bounding box center [956, 553] width 26 height 13
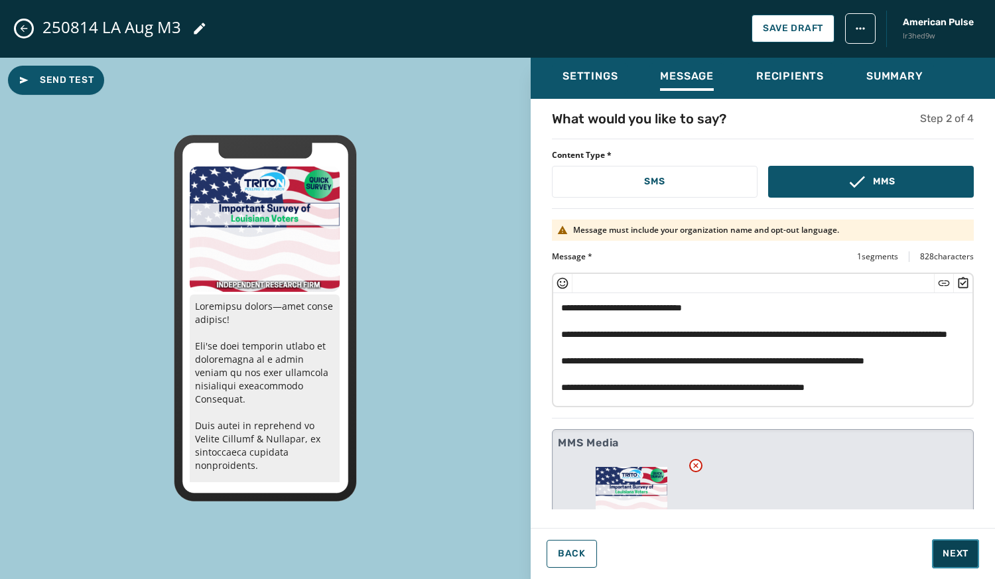
click at [960, 551] on span "Next" at bounding box center [956, 553] width 26 height 13
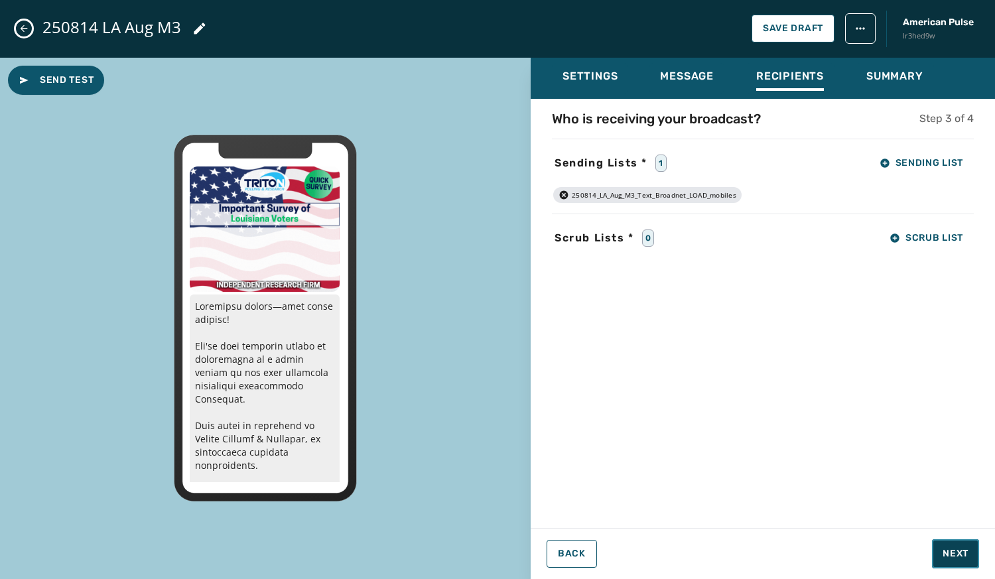
click at [960, 551] on span "Next" at bounding box center [956, 553] width 26 height 13
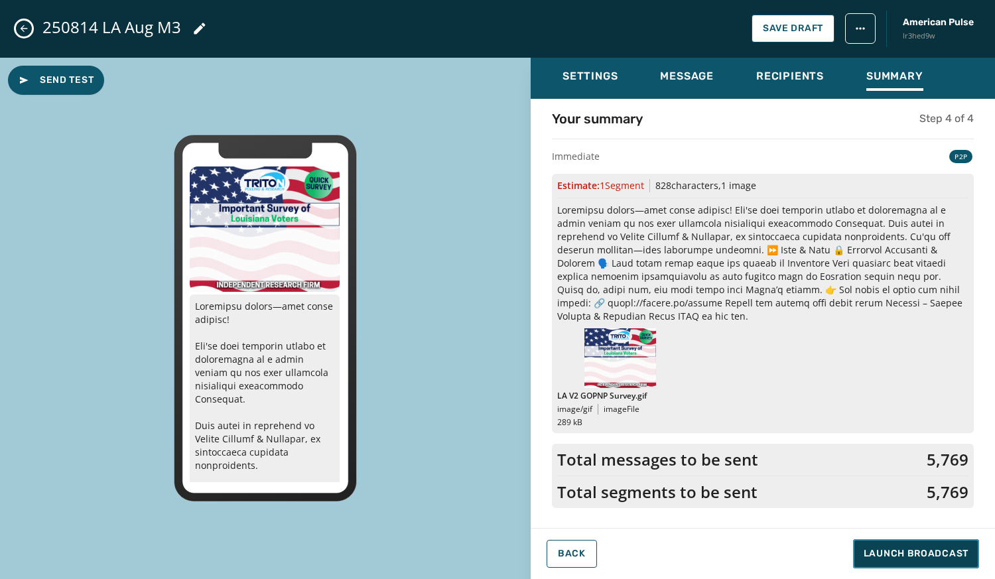
click at [960, 551] on span "Launch Broadcast" at bounding box center [916, 553] width 105 height 13
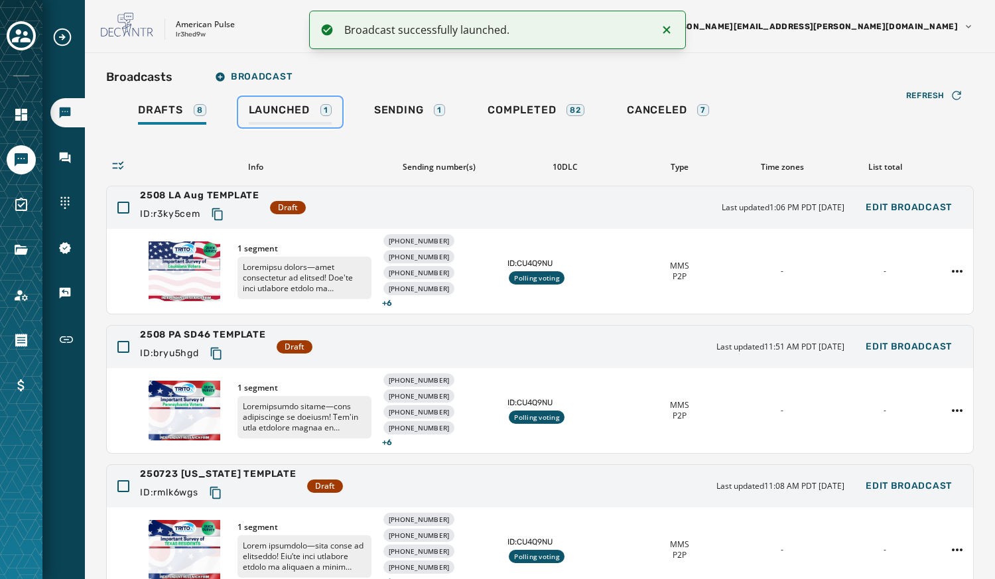
click at [285, 105] on span "Launched" at bounding box center [279, 109] width 61 height 13
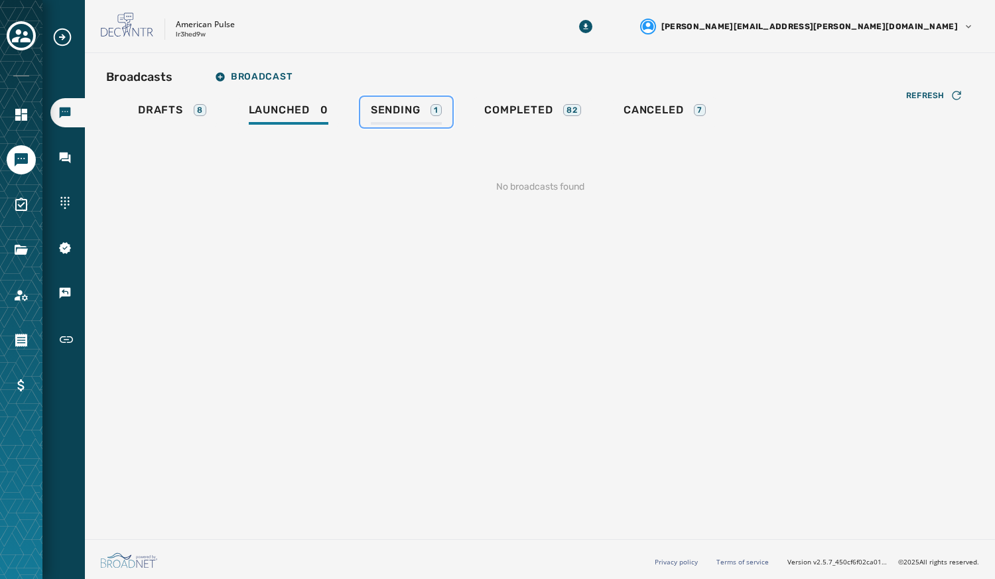
click at [407, 105] on span "Sending" at bounding box center [396, 109] width 50 height 13
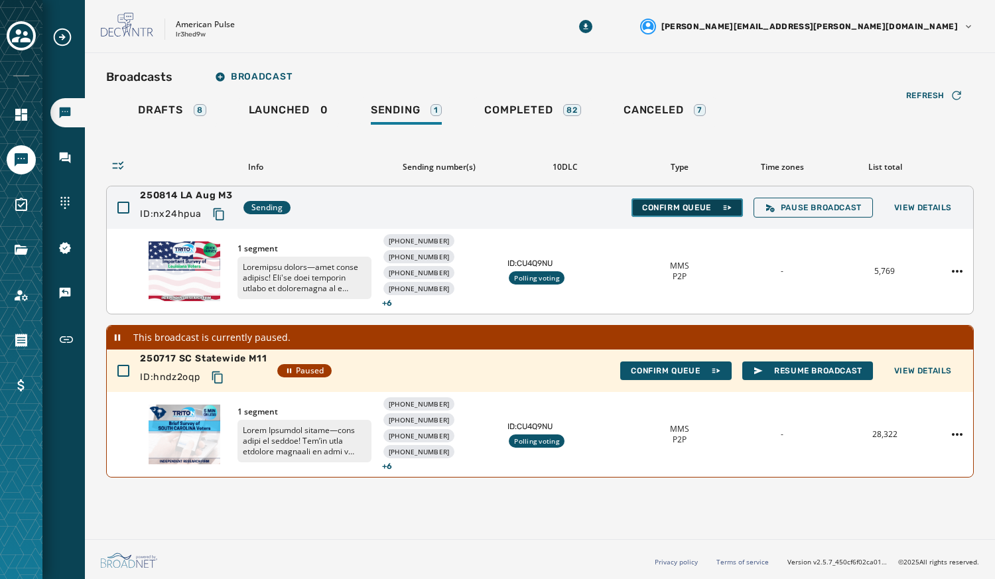
click at [659, 204] on span "Confirm Queue" at bounding box center [687, 207] width 90 height 11
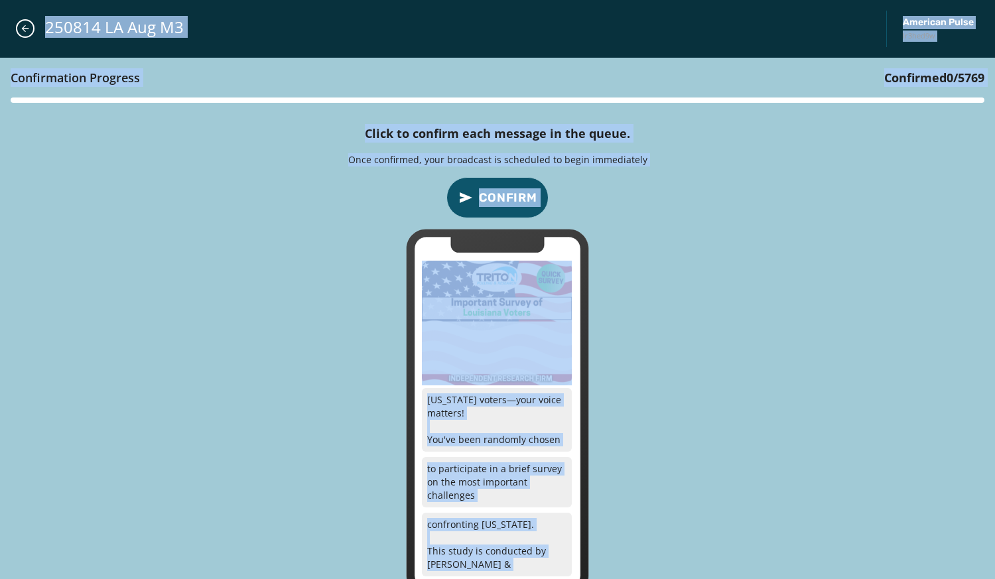
click at [633, 201] on div "Confirmation Progress Confirmed 0 / 5769 Click to confirm each message in the q…" at bounding box center [497, 327] width 995 height 538
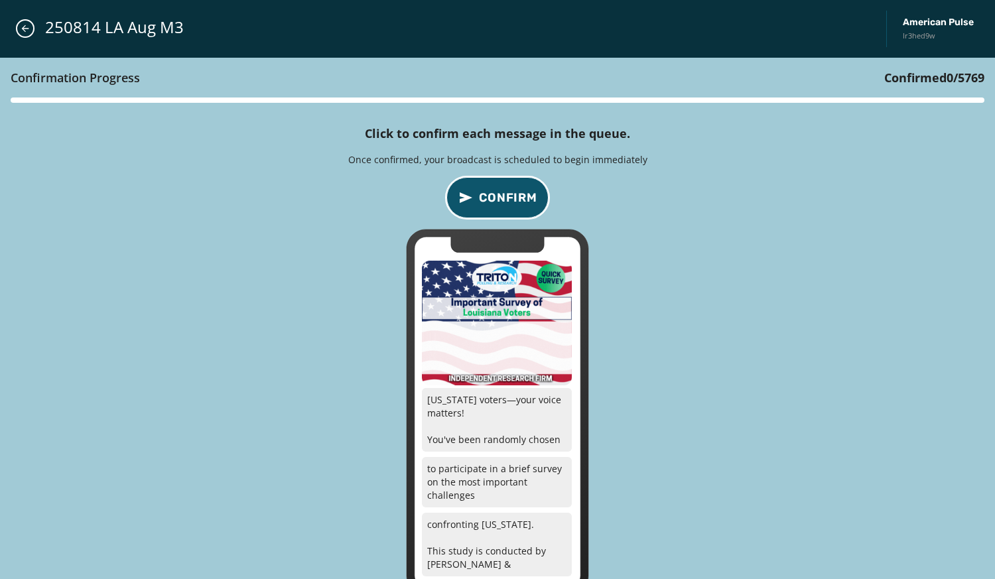
click at [503, 184] on button "Confirm" at bounding box center [497, 197] width 102 height 41
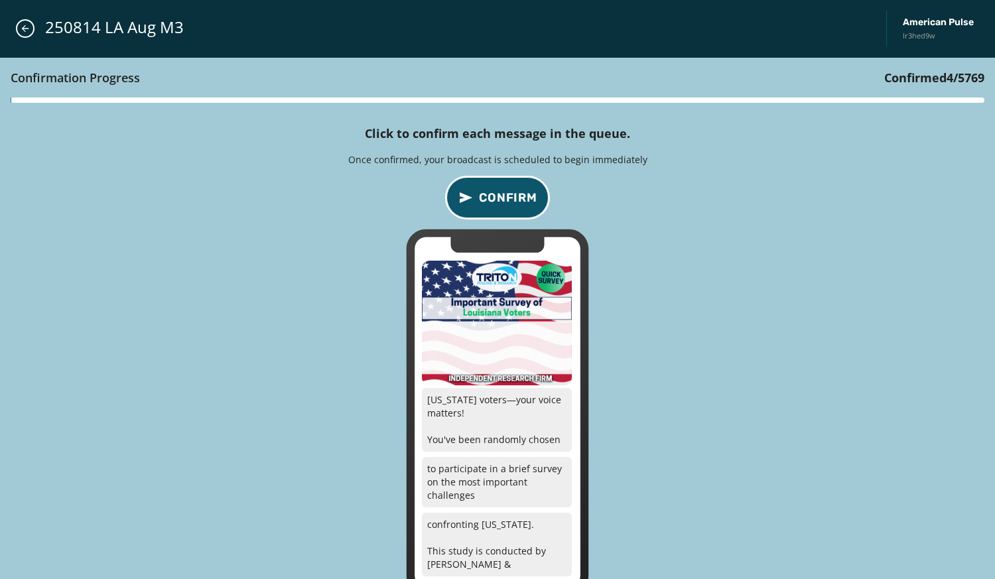
click at [503, 184] on button "Confirm" at bounding box center [497, 197] width 102 height 41
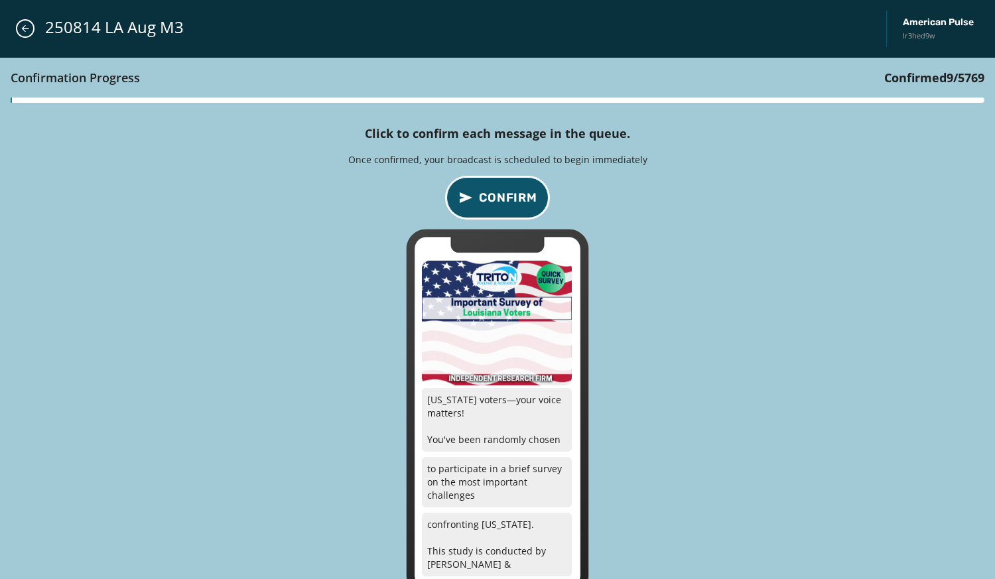
click at [503, 184] on button "Confirm" at bounding box center [497, 197] width 102 height 41
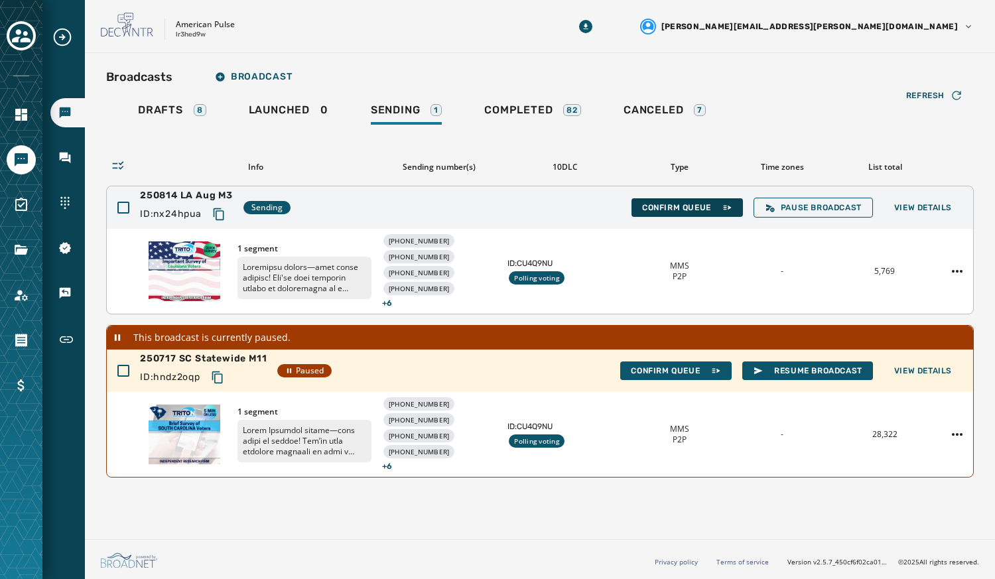
click at [665, 204] on span "Confirm Queue" at bounding box center [687, 207] width 90 height 11
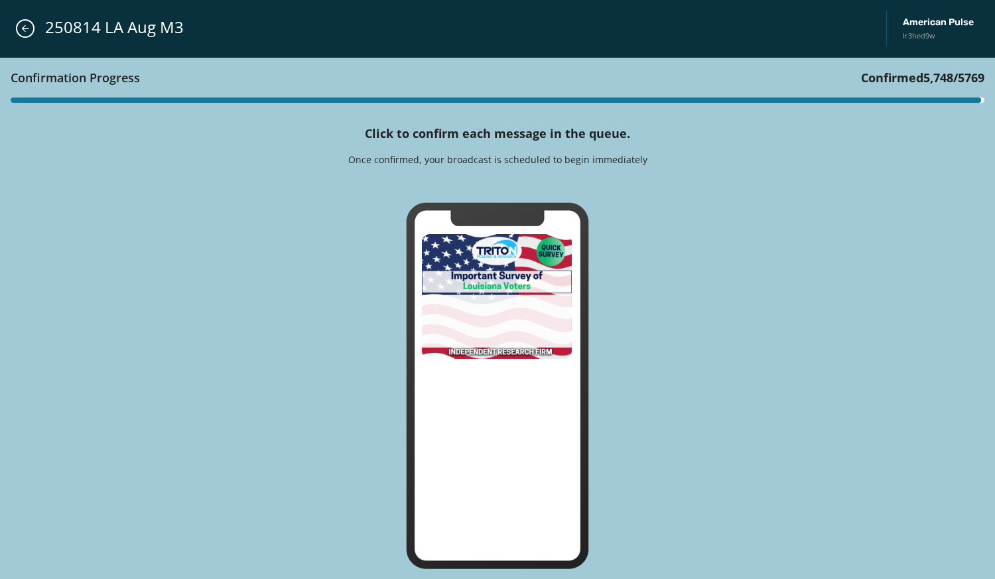
click at [469, 175] on div "Confirmation Progress Confirmed 5,748 / 5769 Click to confirm each message in t…" at bounding box center [497, 319] width 995 height 522
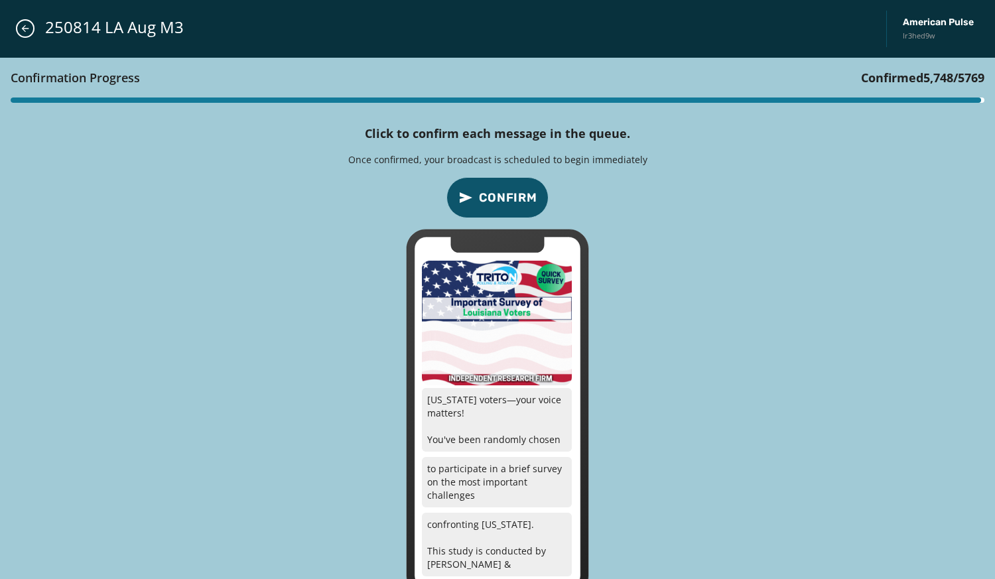
click at [492, 186] on button "Confirm" at bounding box center [497, 197] width 102 height 41
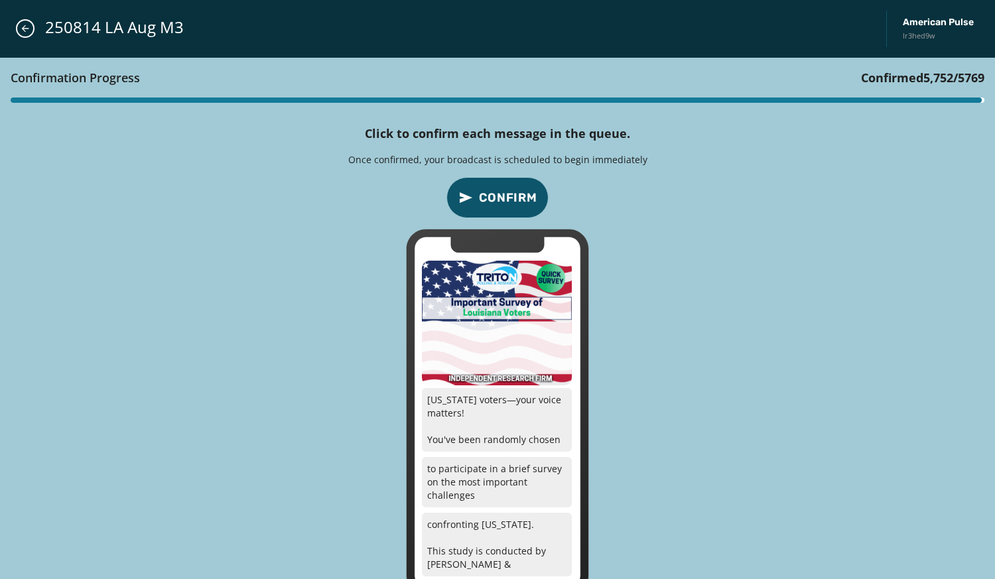
click at [492, 186] on button "Confirm" at bounding box center [497, 197] width 102 height 41
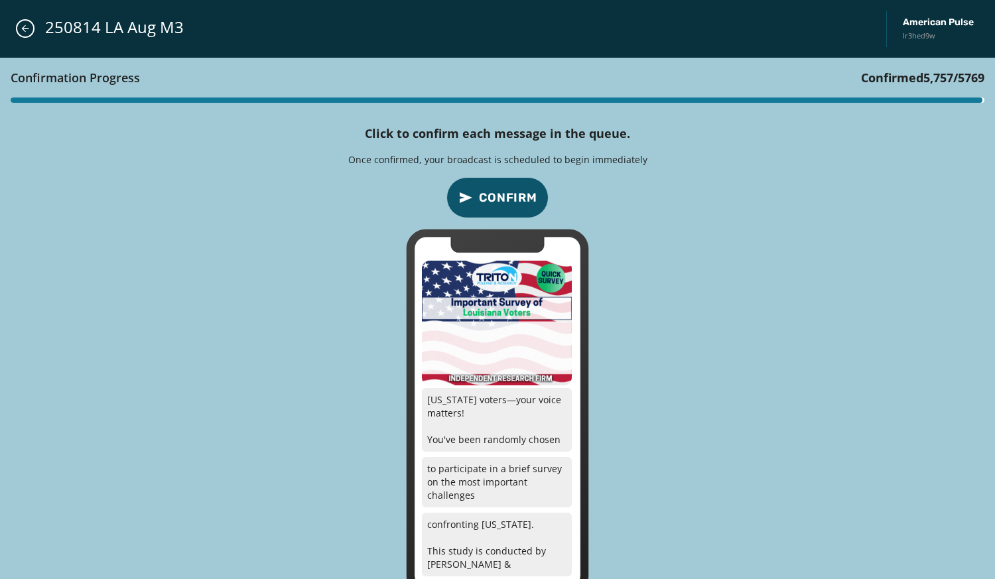
click at [492, 186] on button "Confirm" at bounding box center [497, 197] width 102 height 41
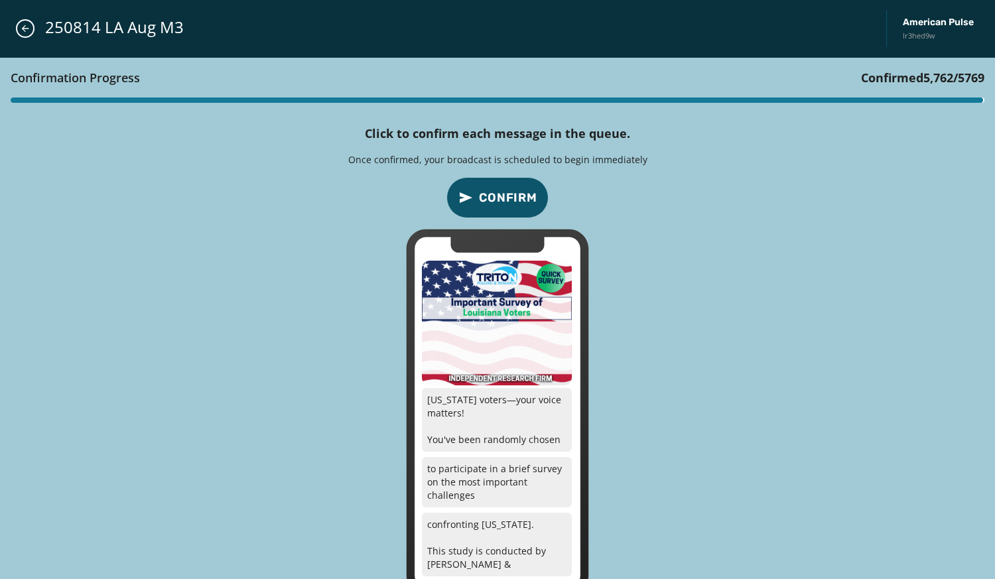
click at [492, 186] on button "Confirm" at bounding box center [497, 197] width 102 height 41
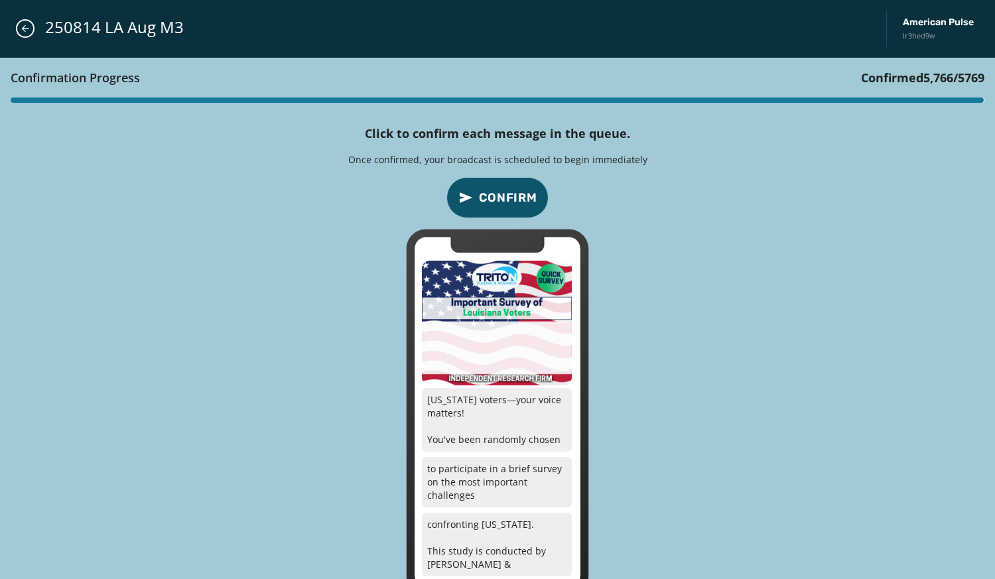
click at [492, 186] on button "Confirm" at bounding box center [497, 197] width 102 height 41
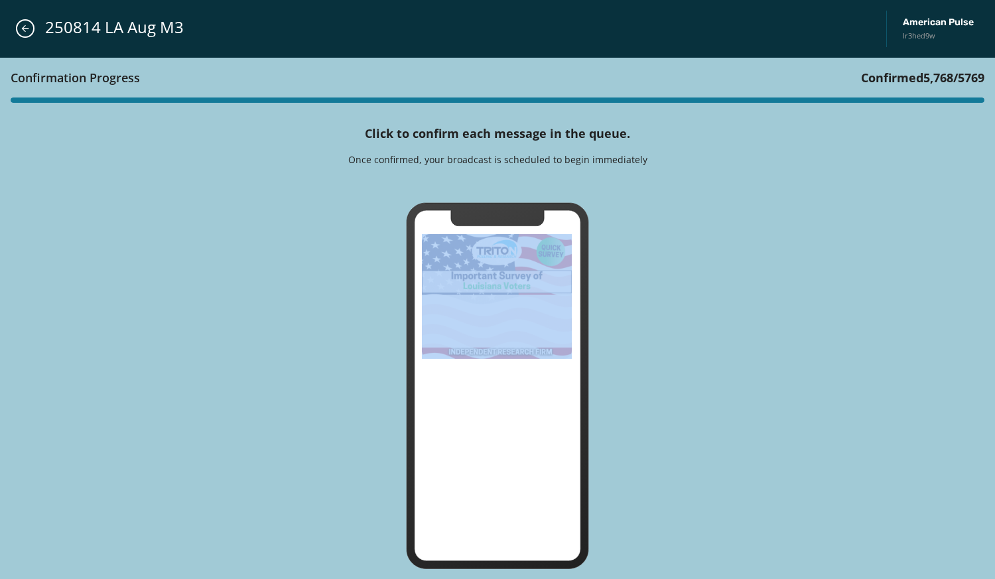
click at [492, 186] on icon at bounding box center [497, 184] width 42 height 15
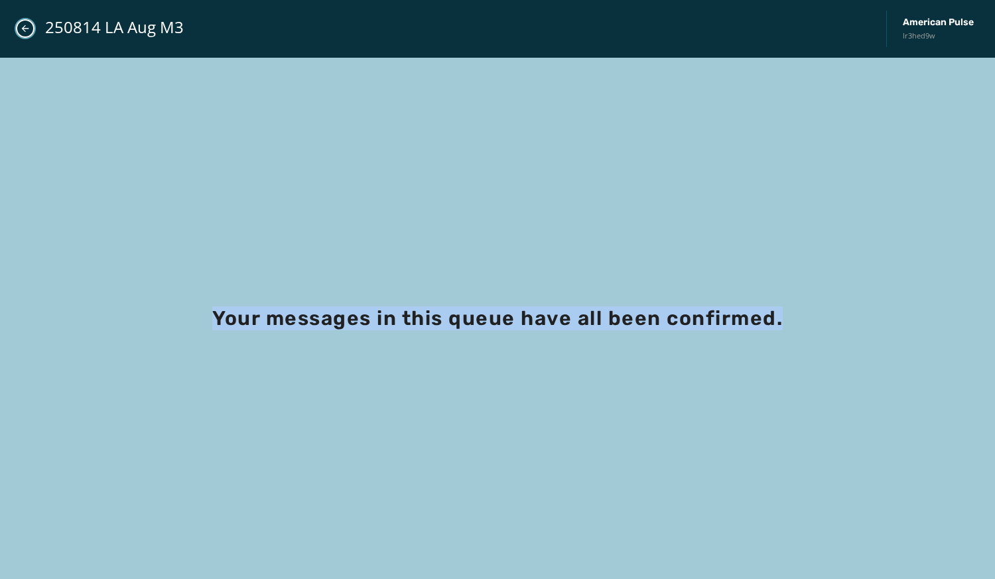
click at [23, 27] on icon "Close admin drawer" at bounding box center [25, 28] width 11 height 11
